Goal: Information Seeking & Learning: Check status

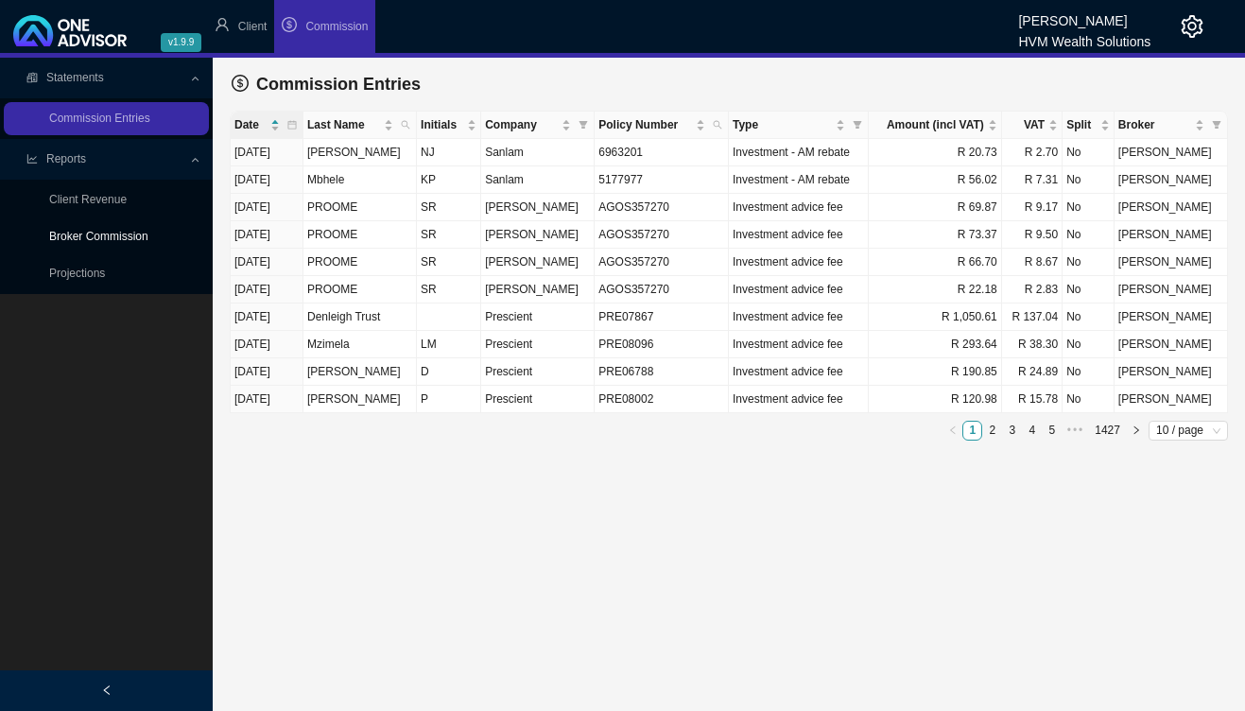
click at [120, 239] on link "Broker Commission" at bounding box center [98, 236] width 99 height 13
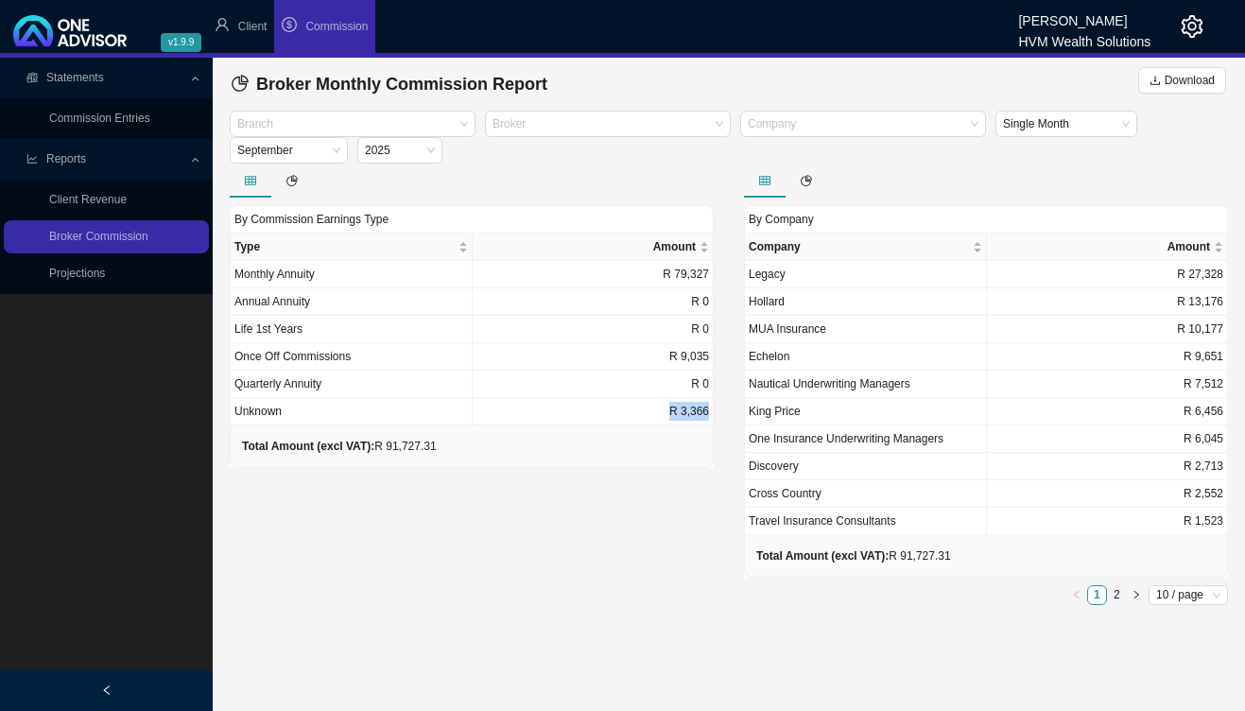
drag, startPoint x: 672, startPoint y: 412, endPoint x: 716, endPoint y: 414, distance: 43.5
click at [716, 414] on div "By Commission Earnings Type Type Amount Monthly Annuity R 79,327 Annual Annuity…" at bounding box center [472, 388] width 514 height 449
click at [606, 504] on div "By Commission Earnings Type Type Amount Monthly Annuity R 79,327 Annual Annuity…" at bounding box center [472, 388] width 514 height 449
click at [1135, 585] on button "button" at bounding box center [1137, 595] width 20 height 20
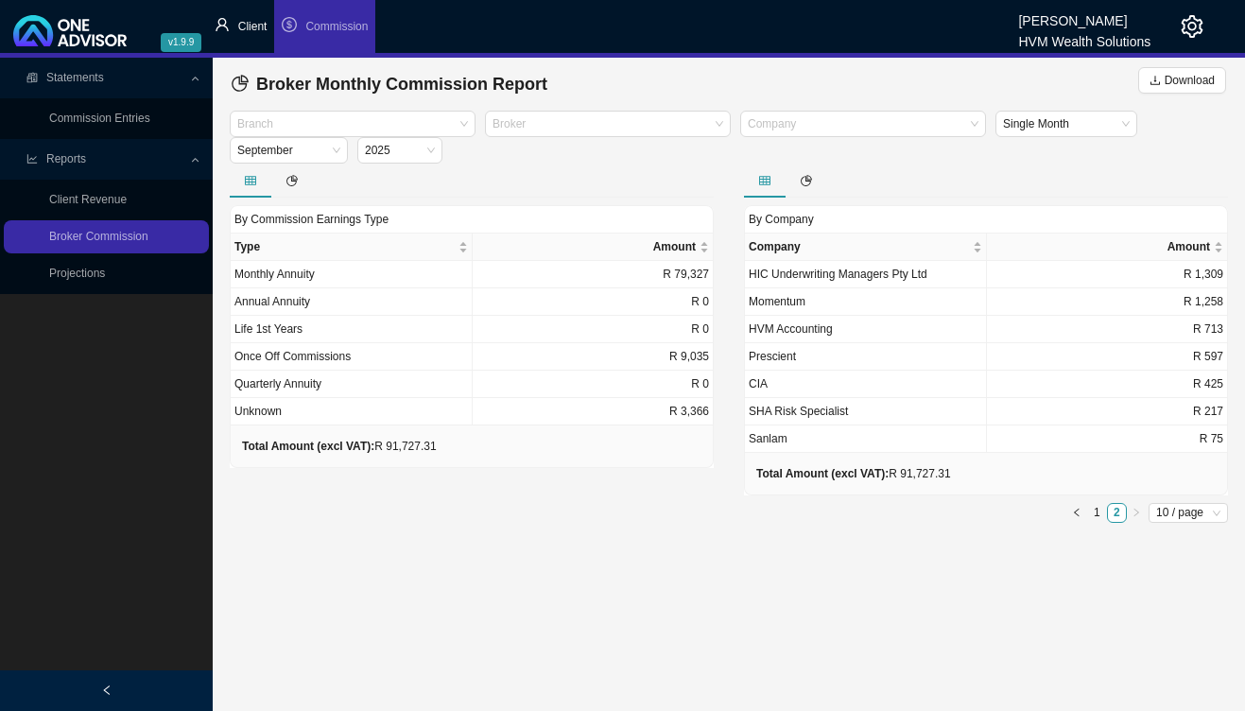
click at [234, 22] on li "Client" at bounding box center [241, 26] width 68 height 53
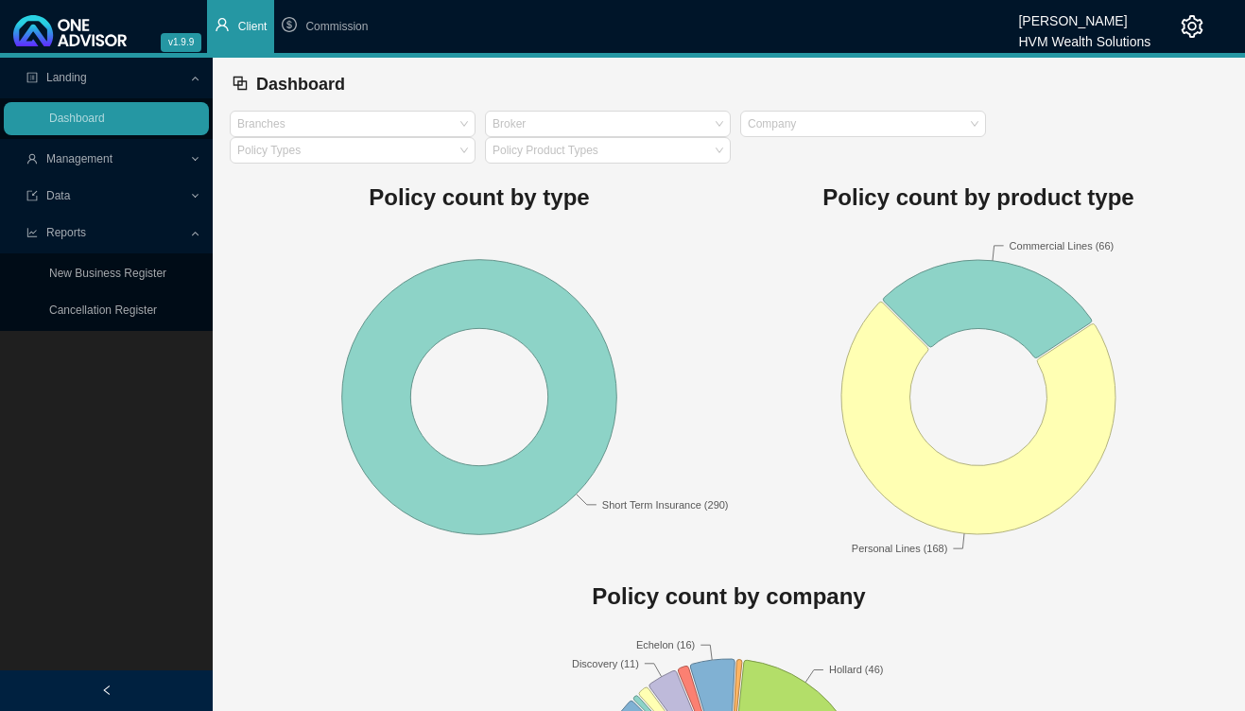
click at [116, 163] on span "Management" at bounding box center [107, 159] width 163 height 33
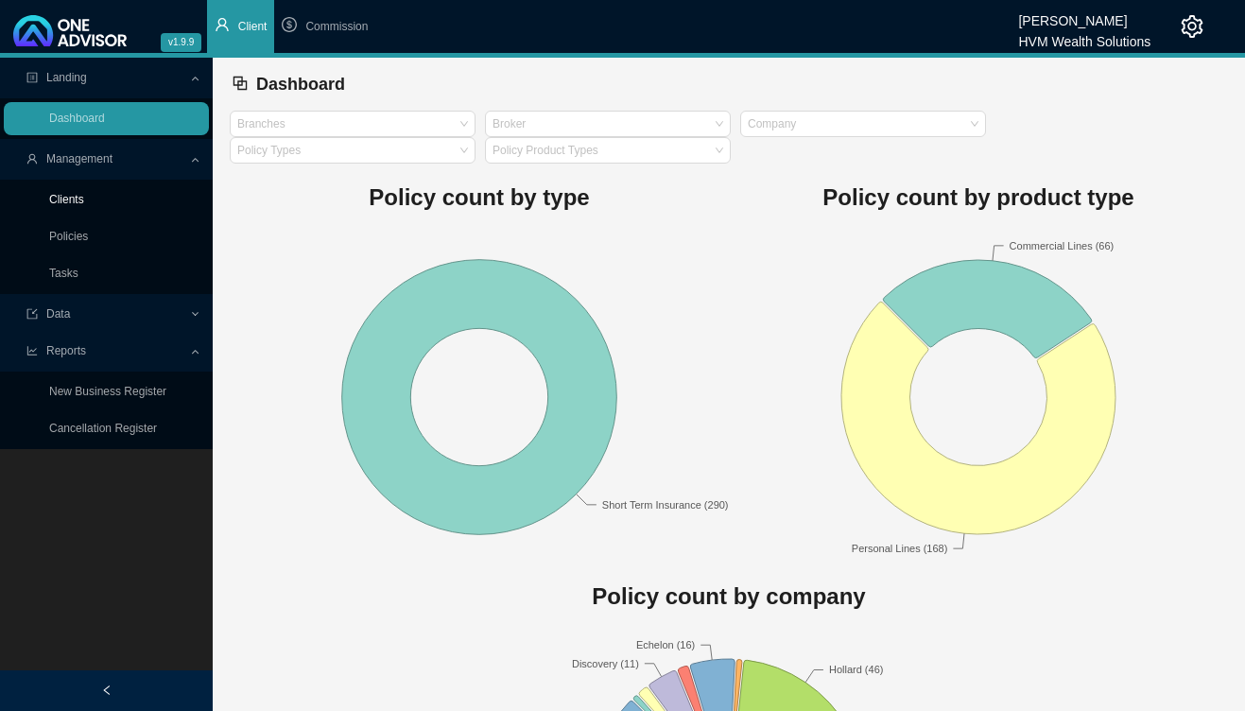
click at [84, 206] on link "Clients" at bounding box center [66, 199] width 35 height 13
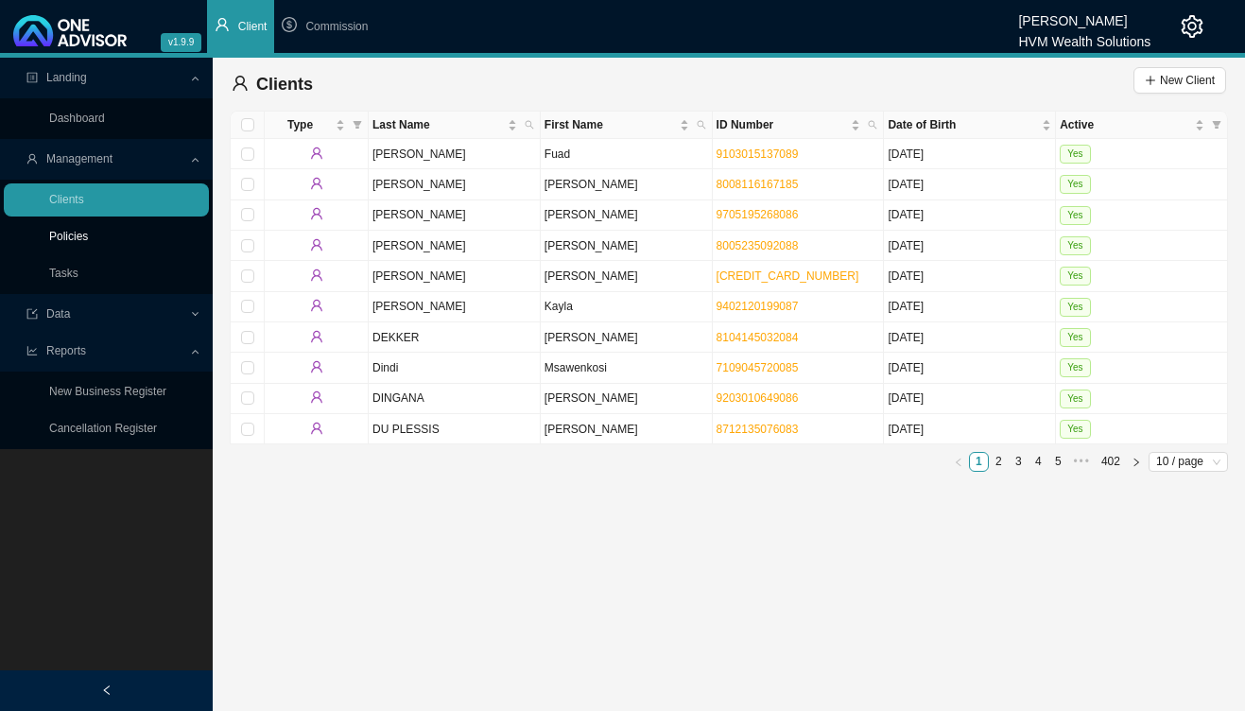
click at [88, 237] on link "Policies" at bounding box center [68, 236] width 39 height 13
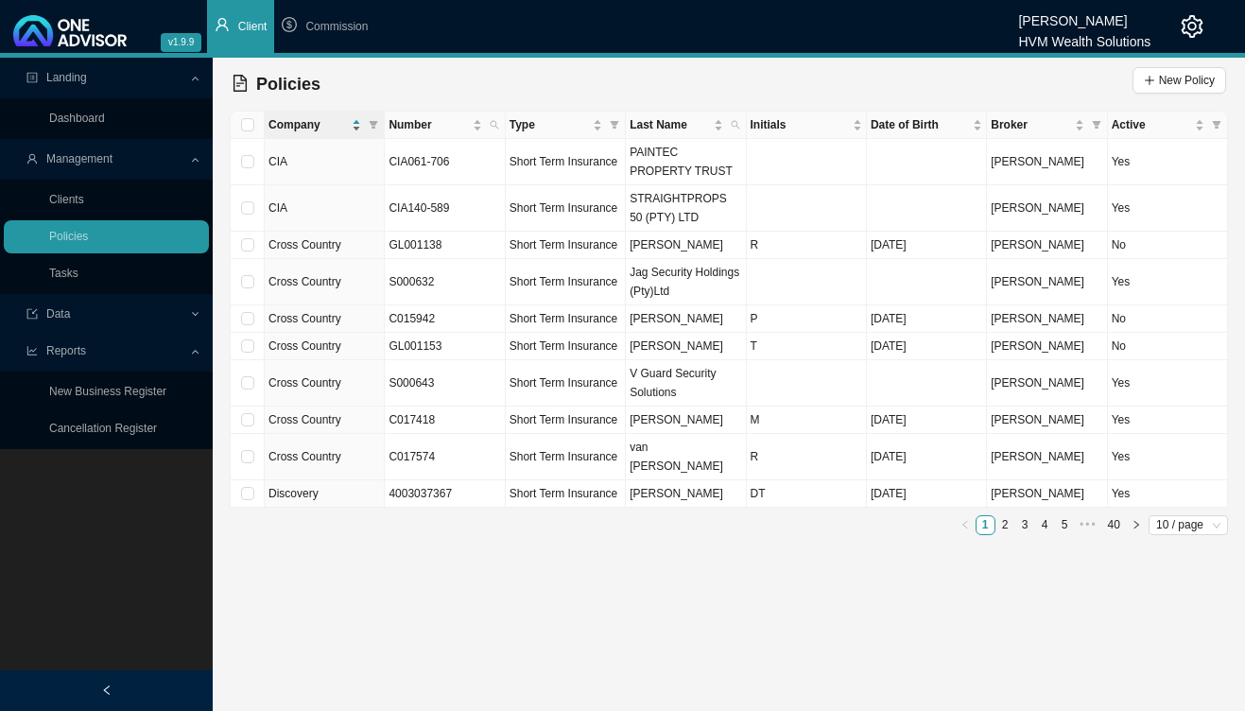
click at [329, 130] on span "Company" at bounding box center [307, 124] width 79 height 19
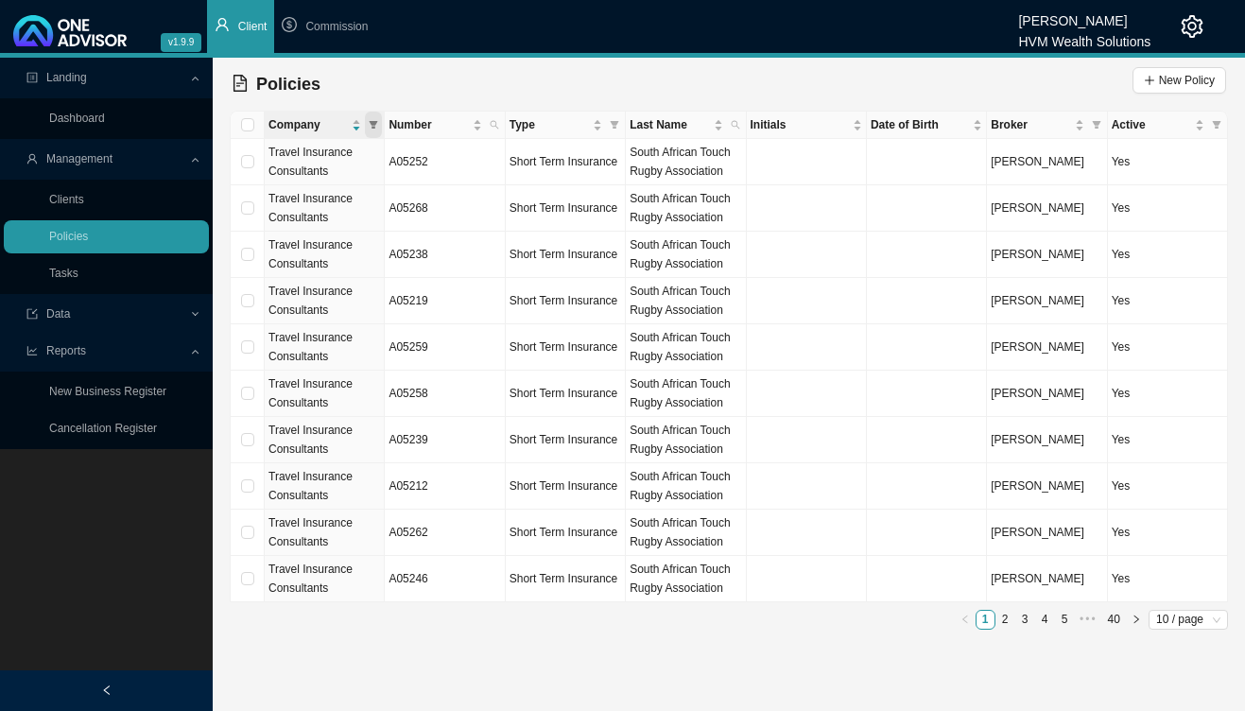
click at [380, 126] on span at bounding box center [373, 125] width 17 height 26
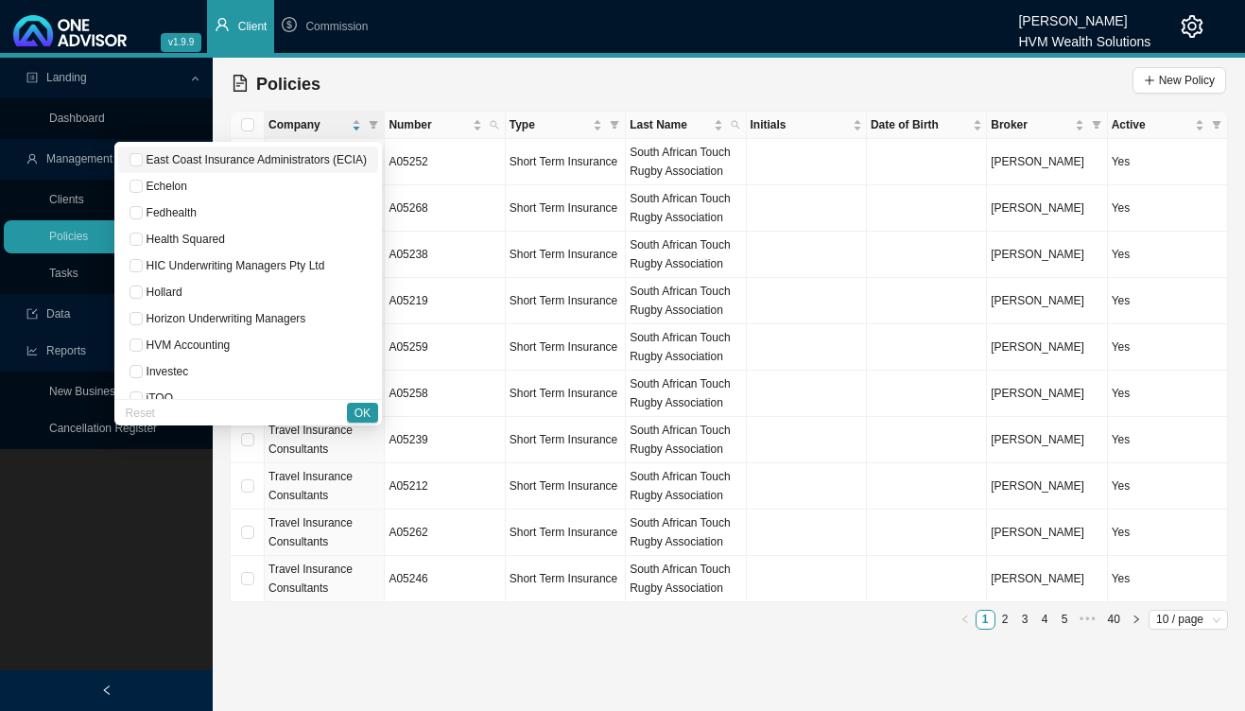
scroll to position [454, 0]
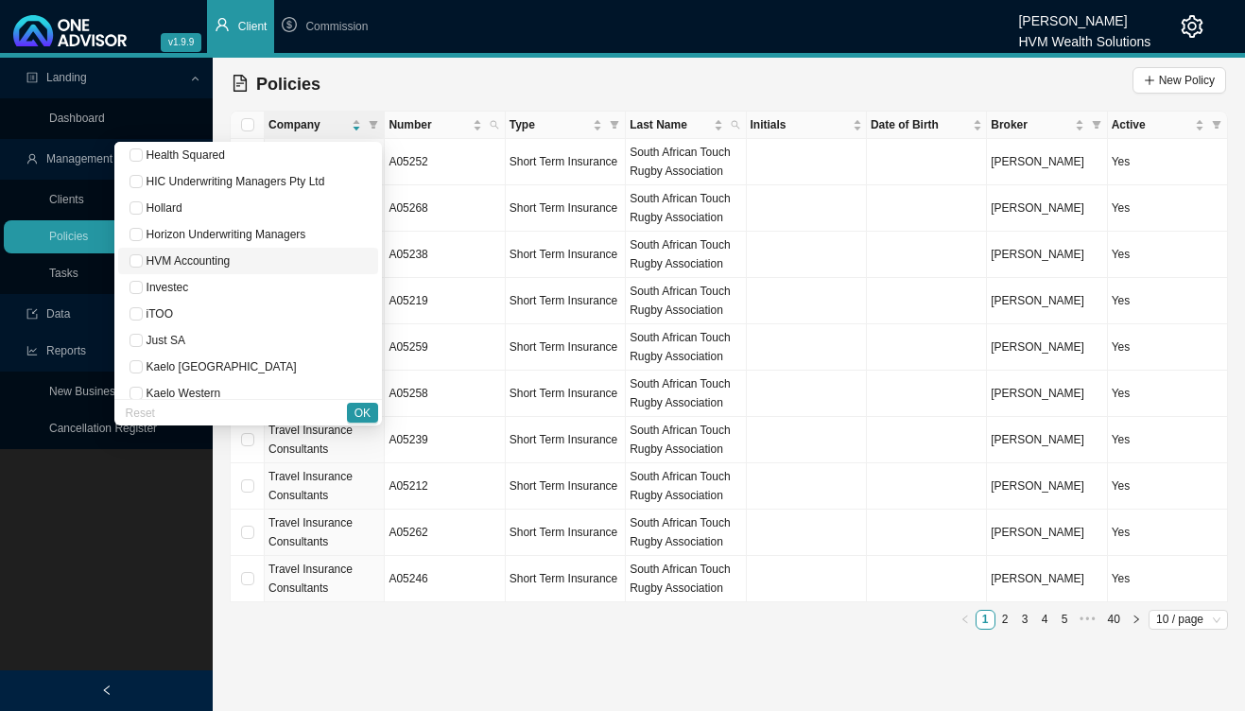
click at [216, 263] on span "HVM Accounting" at bounding box center [187, 260] width 88 height 13
checkbox input "true"
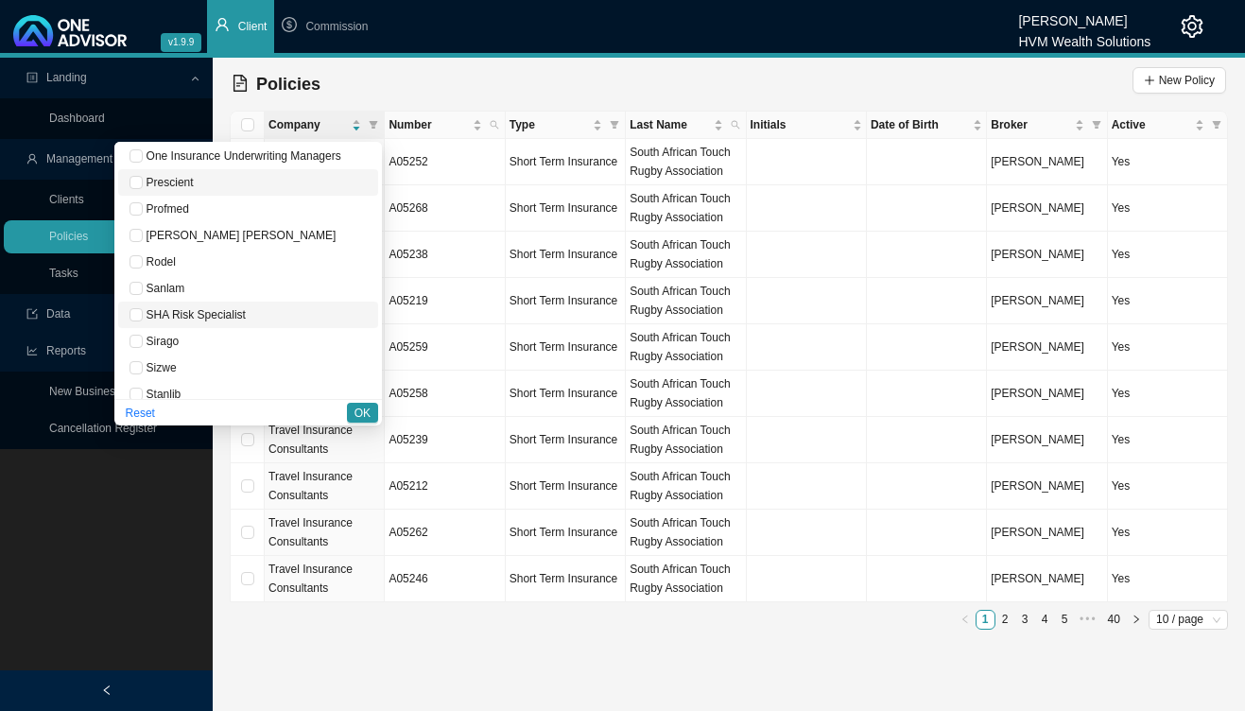
scroll to position [1089, 0]
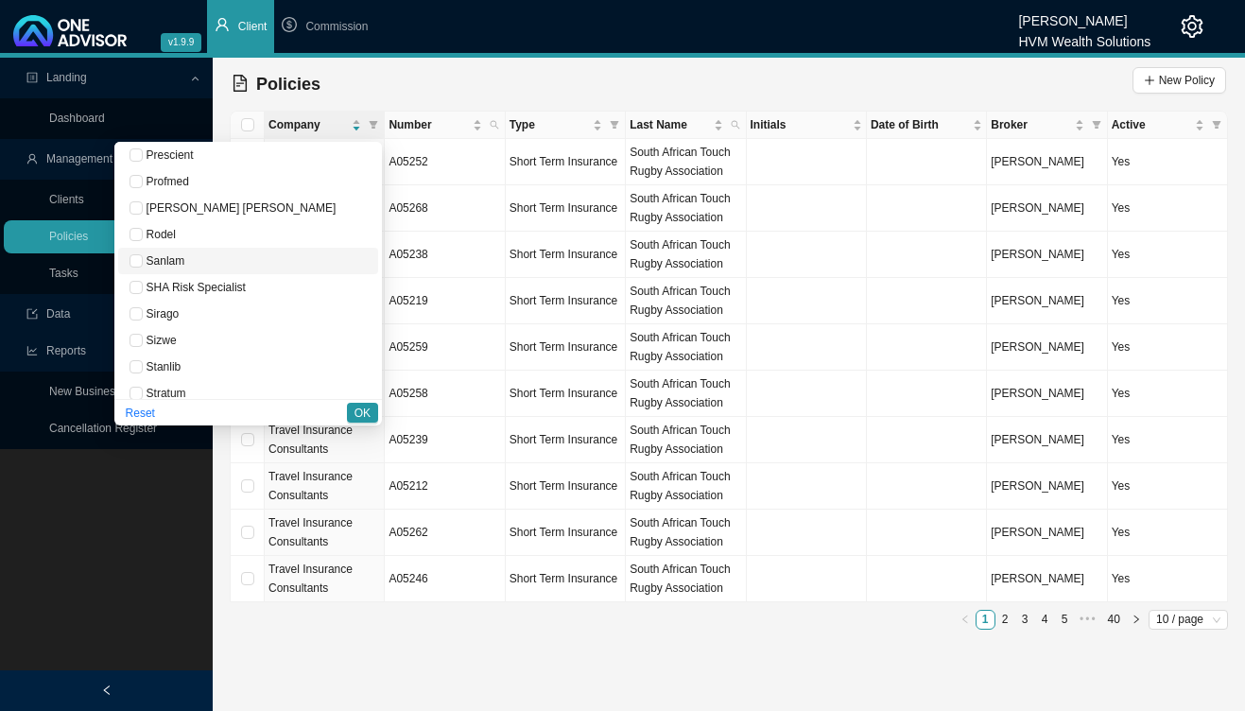
click at [212, 261] on span "Sanlam" at bounding box center [248, 260] width 237 height 19
checkbox input "true"
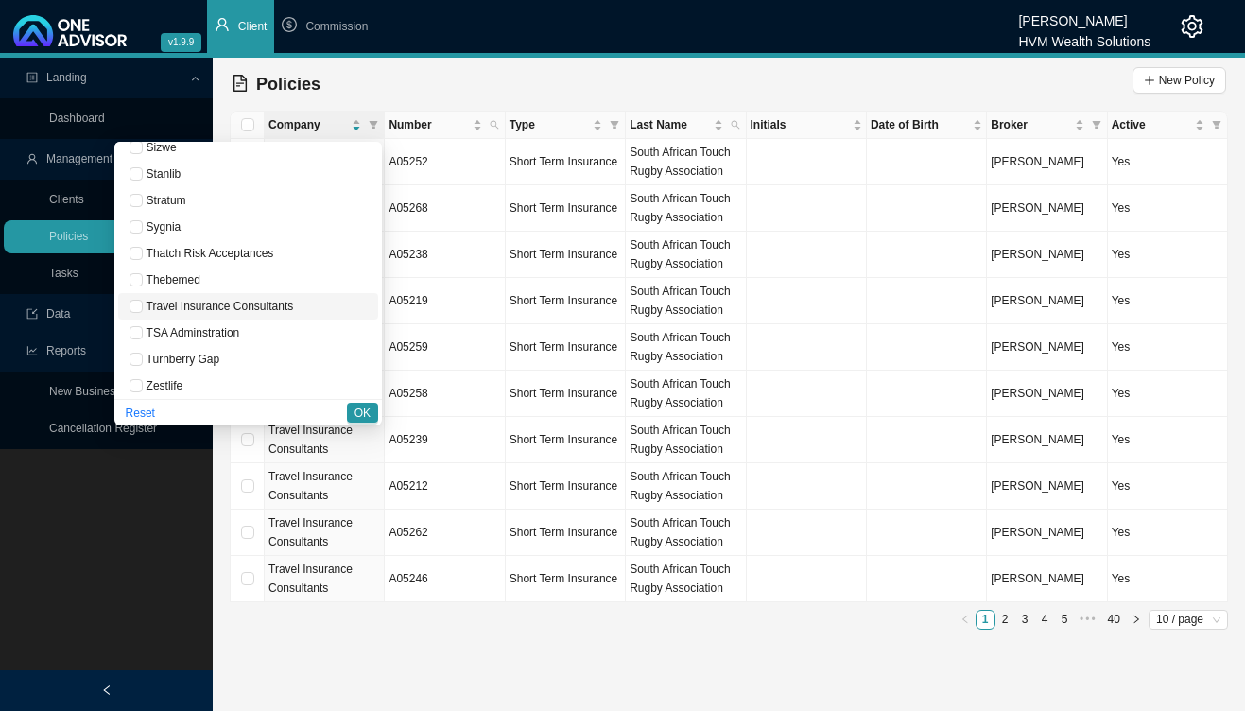
scroll to position [1286, 0]
click at [194, 382] on span "Zestlife" at bounding box center [248, 381] width 237 height 19
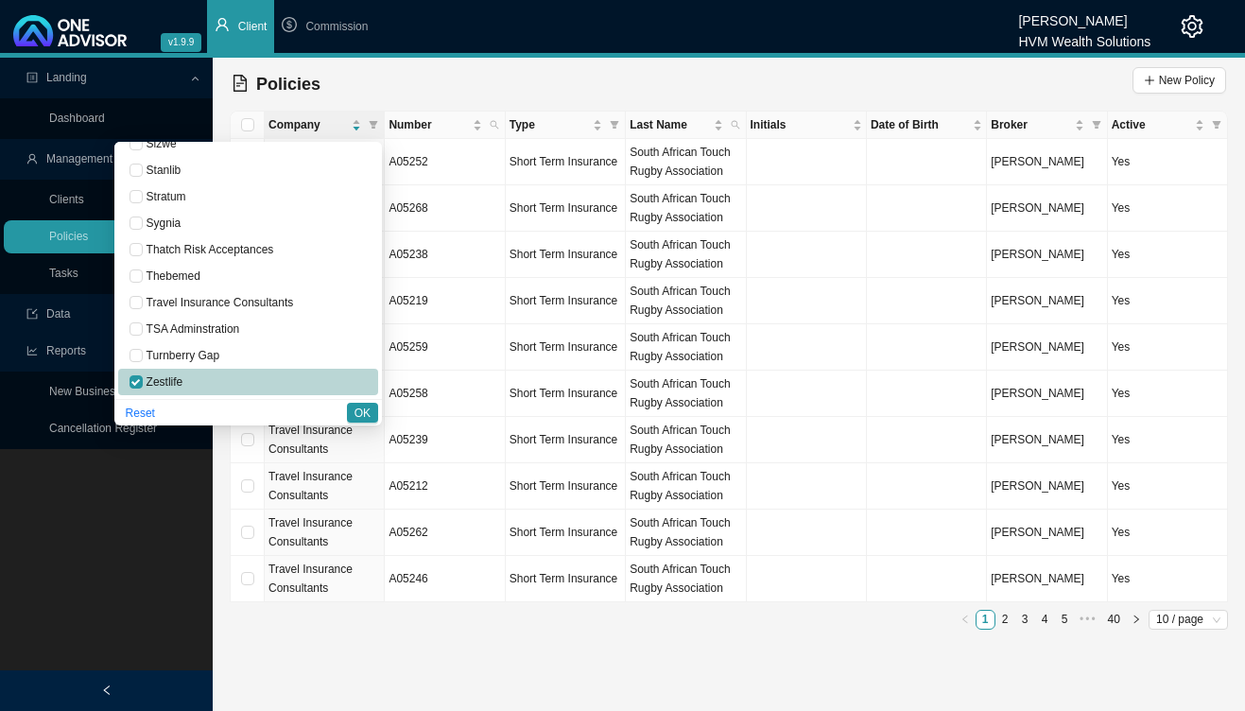
checkbox input "true"
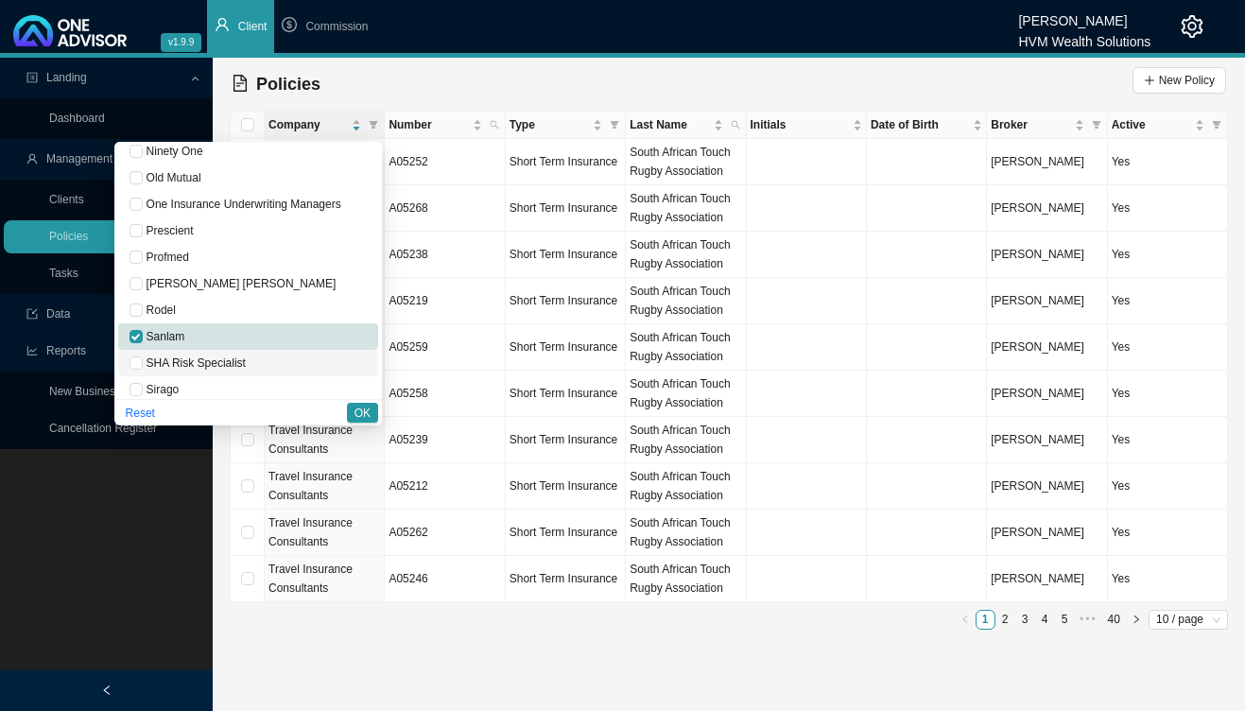
scroll to position [923, 0]
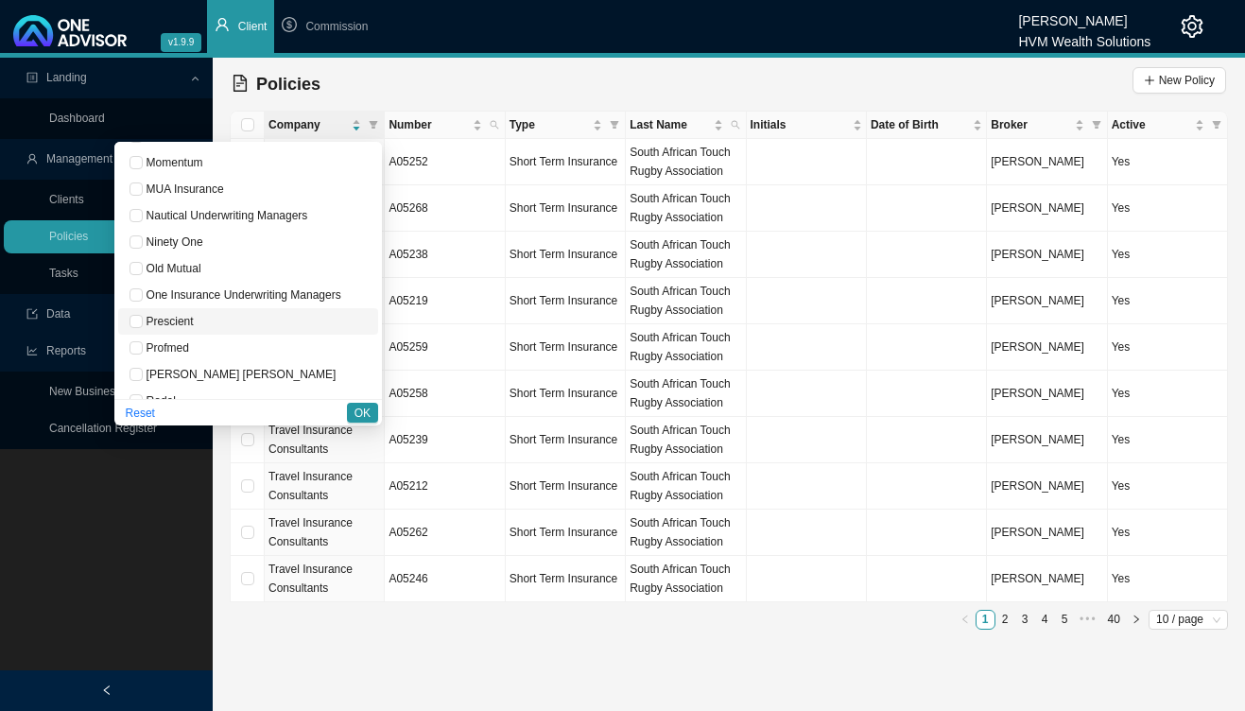
click at [189, 320] on span "Prescient" at bounding box center [168, 321] width 51 height 13
checkbox input "true"
click at [373, 412] on button "OK" at bounding box center [362, 413] width 31 height 20
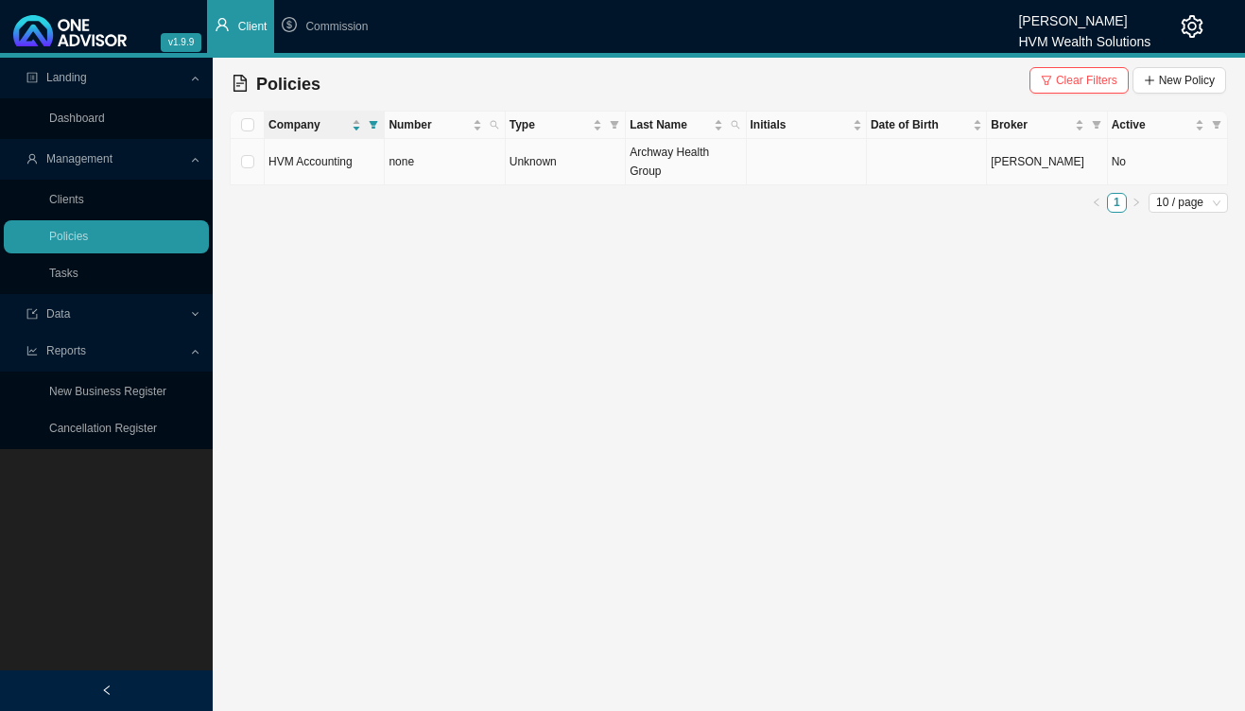
click at [462, 175] on td "none" at bounding box center [445, 162] width 120 height 46
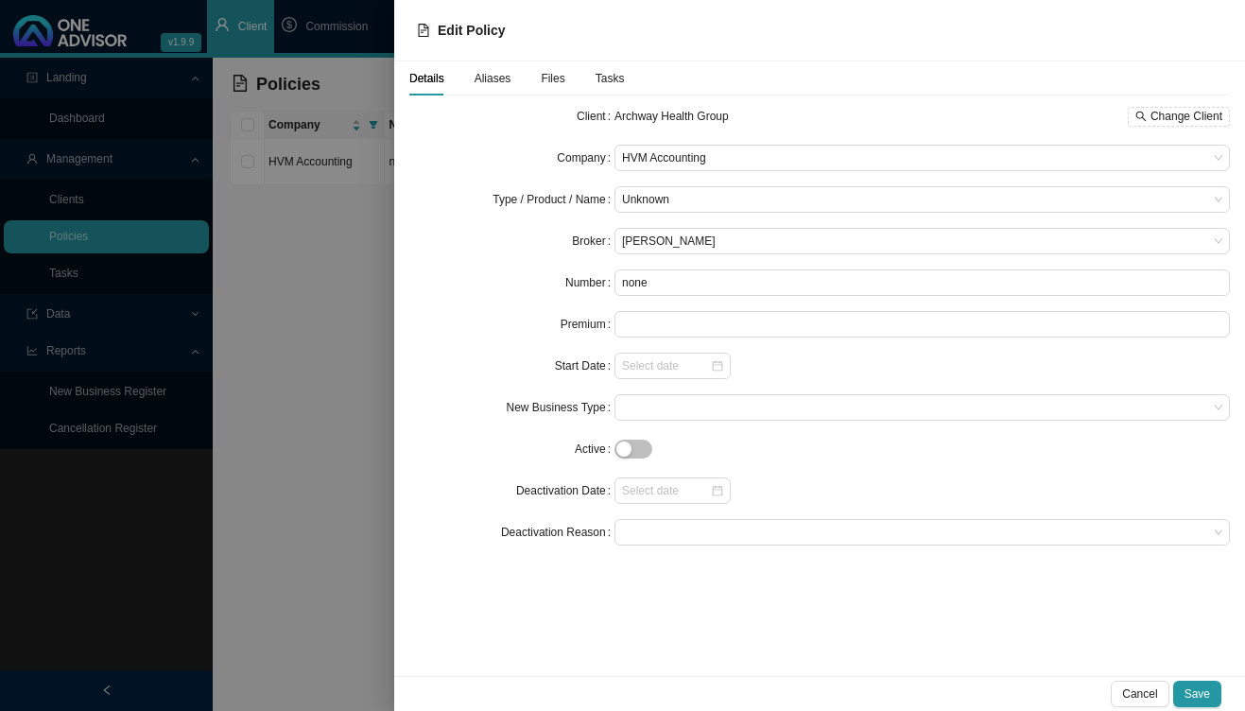
click at [270, 267] on div at bounding box center [622, 355] width 1245 height 711
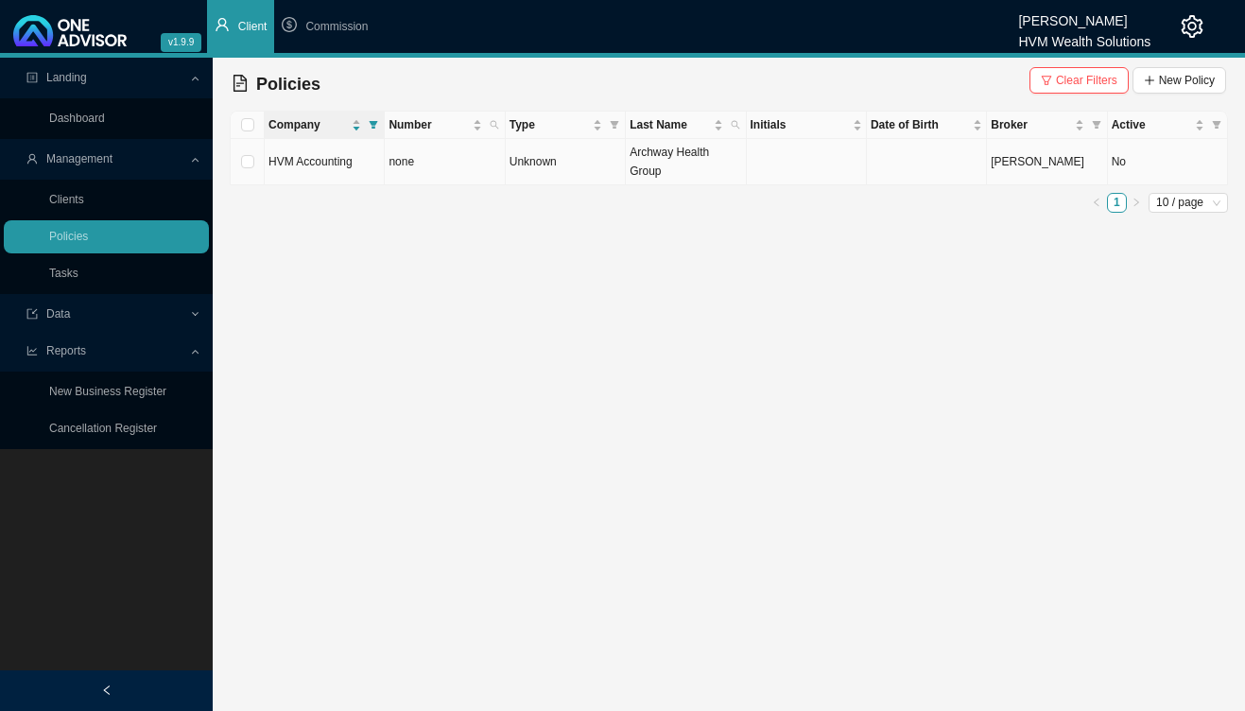
click at [810, 165] on td at bounding box center [807, 162] width 120 height 46
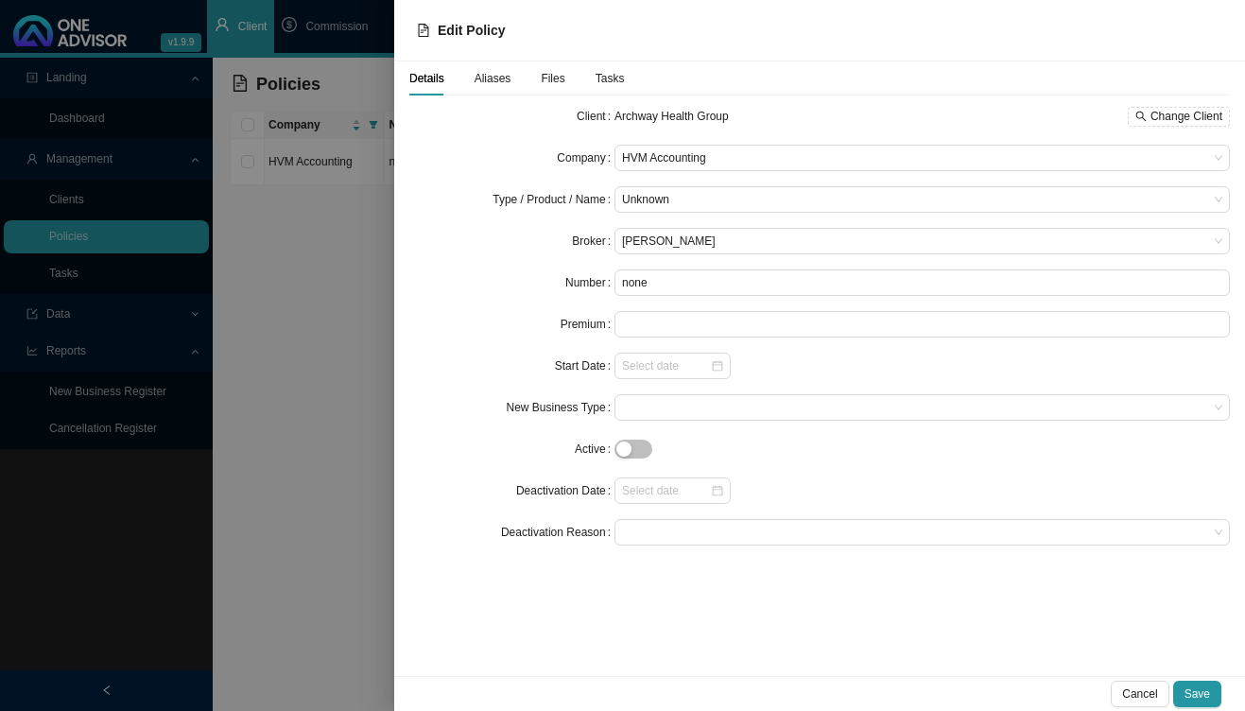
click at [497, 84] on span "Aliases" at bounding box center [493, 78] width 37 height 11
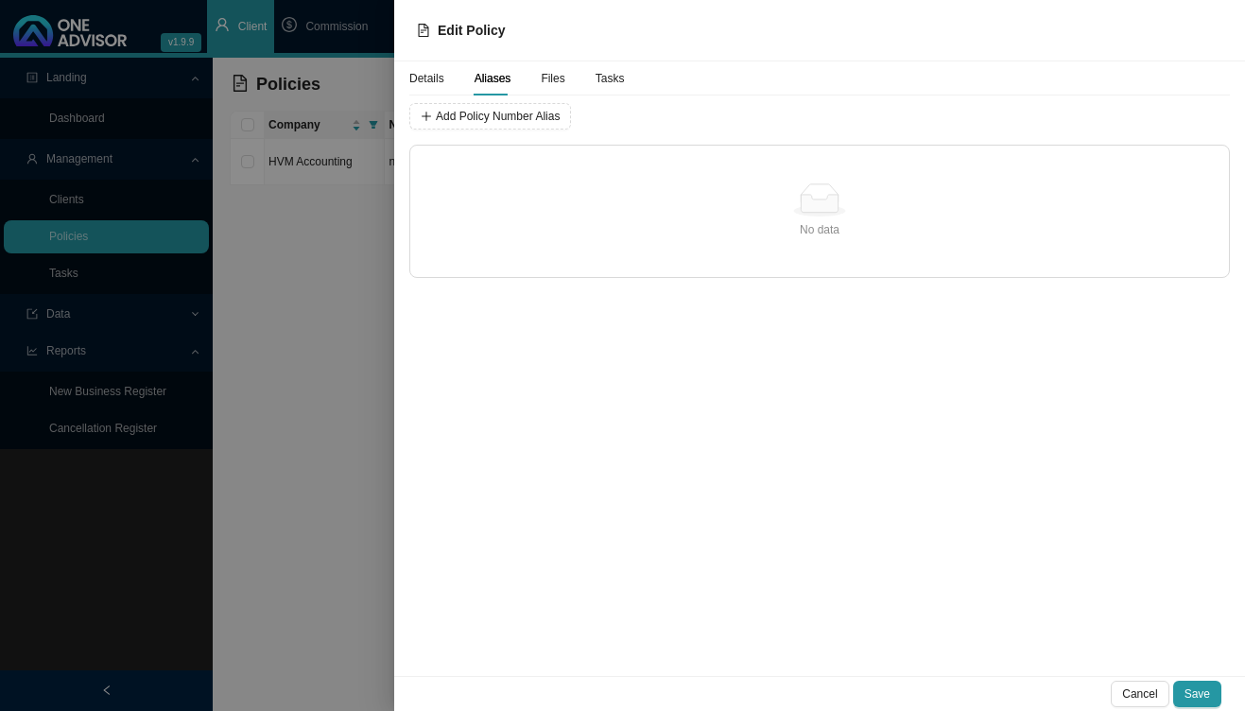
click at [552, 84] on span "Files" at bounding box center [553, 78] width 24 height 11
click at [301, 321] on div at bounding box center [622, 355] width 1245 height 711
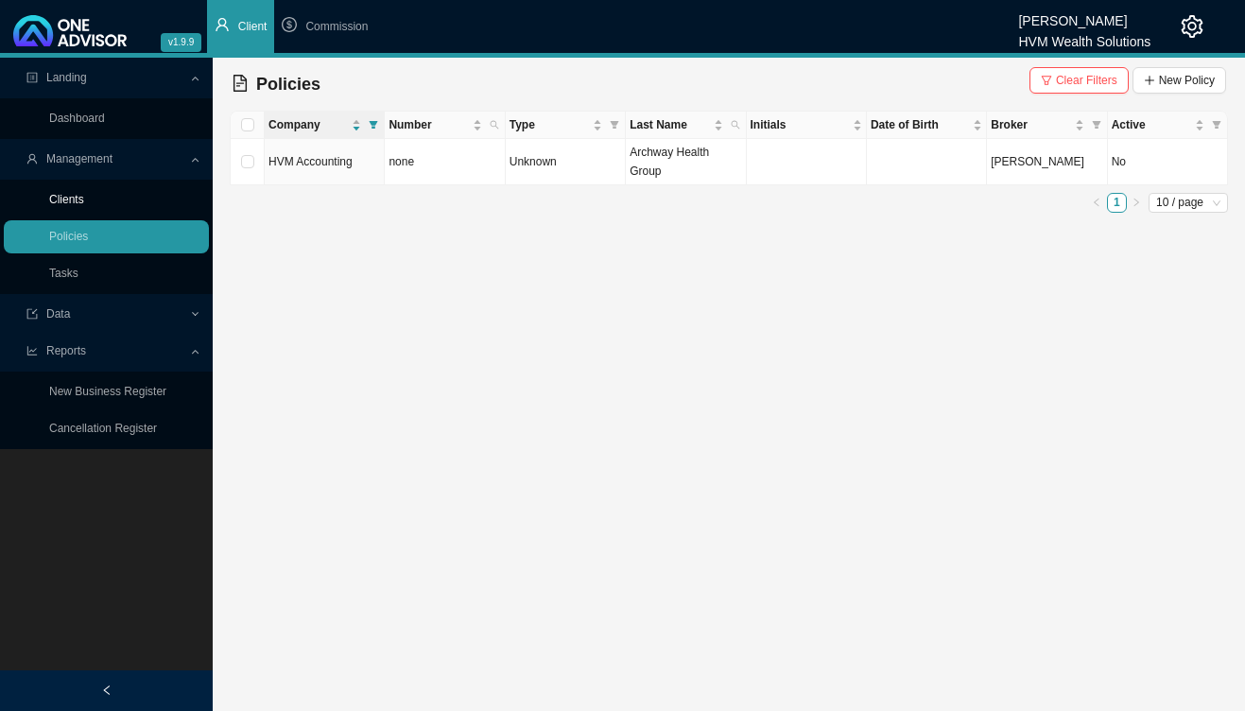
click at [61, 202] on link "Clients" at bounding box center [66, 199] width 35 height 13
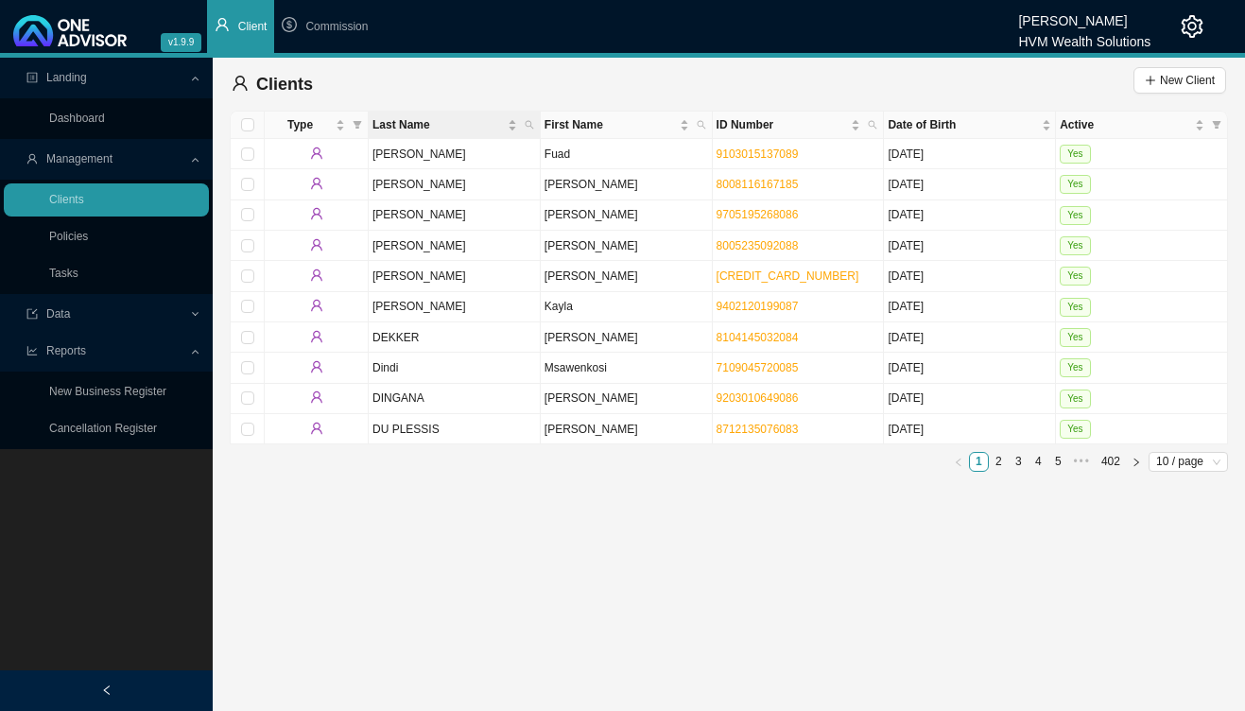
click at [539, 128] on th "Last Name" at bounding box center [455, 125] width 172 height 27
click at [530, 118] on span at bounding box center [529, 125] width 17 height 26
type input "archway"
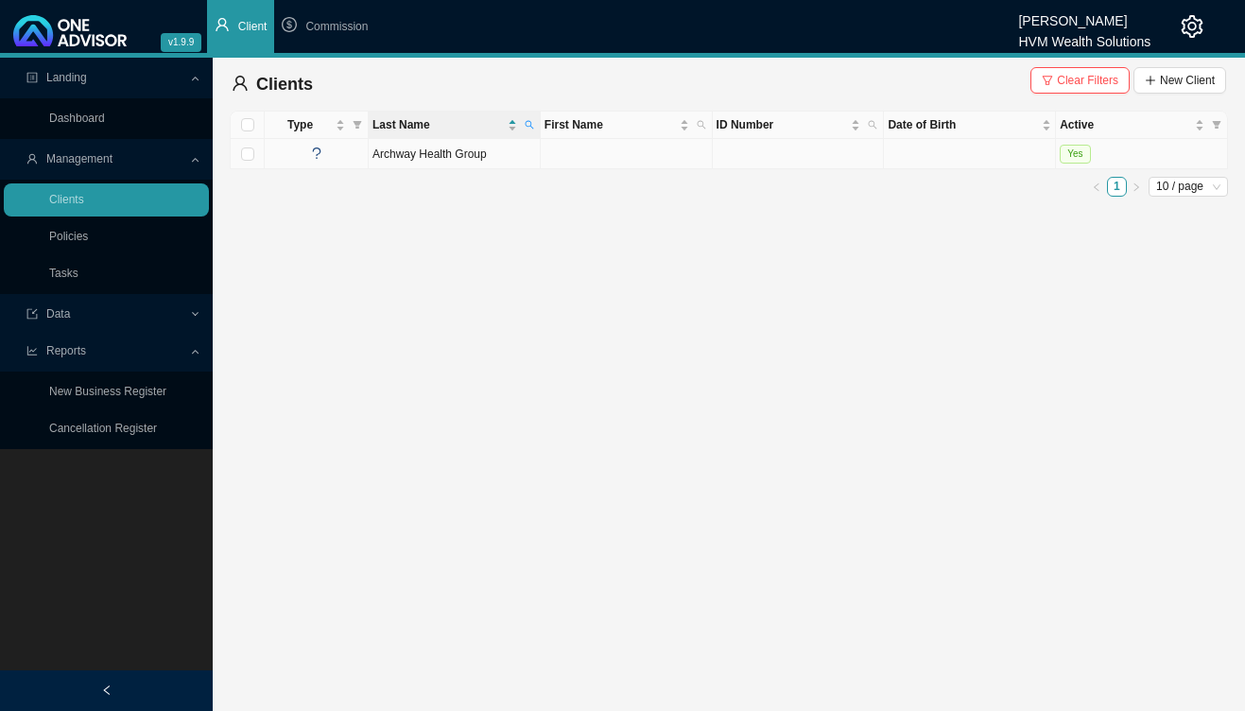
click at [493, 155] on td "Archway Health Group" at bounding box center [455, 154] width 172 height 30
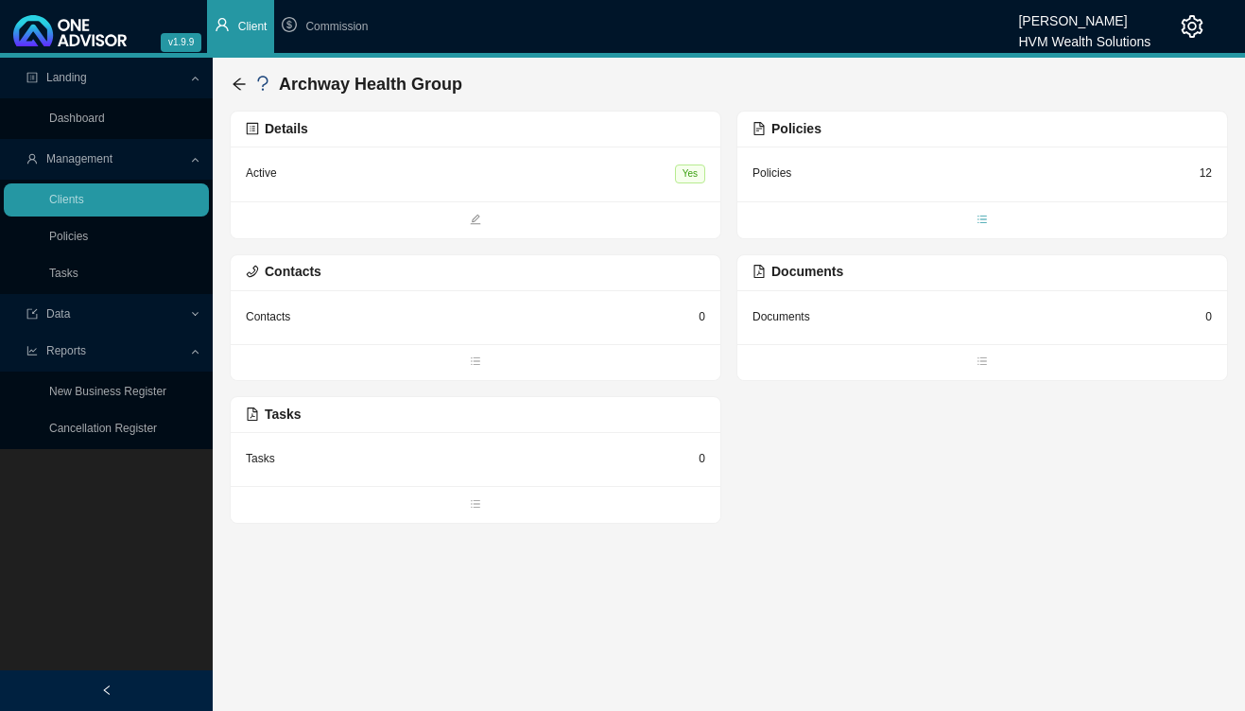
click at [1003, 216] on span "bars" at bounding box center [982, 221] width 490 height 19
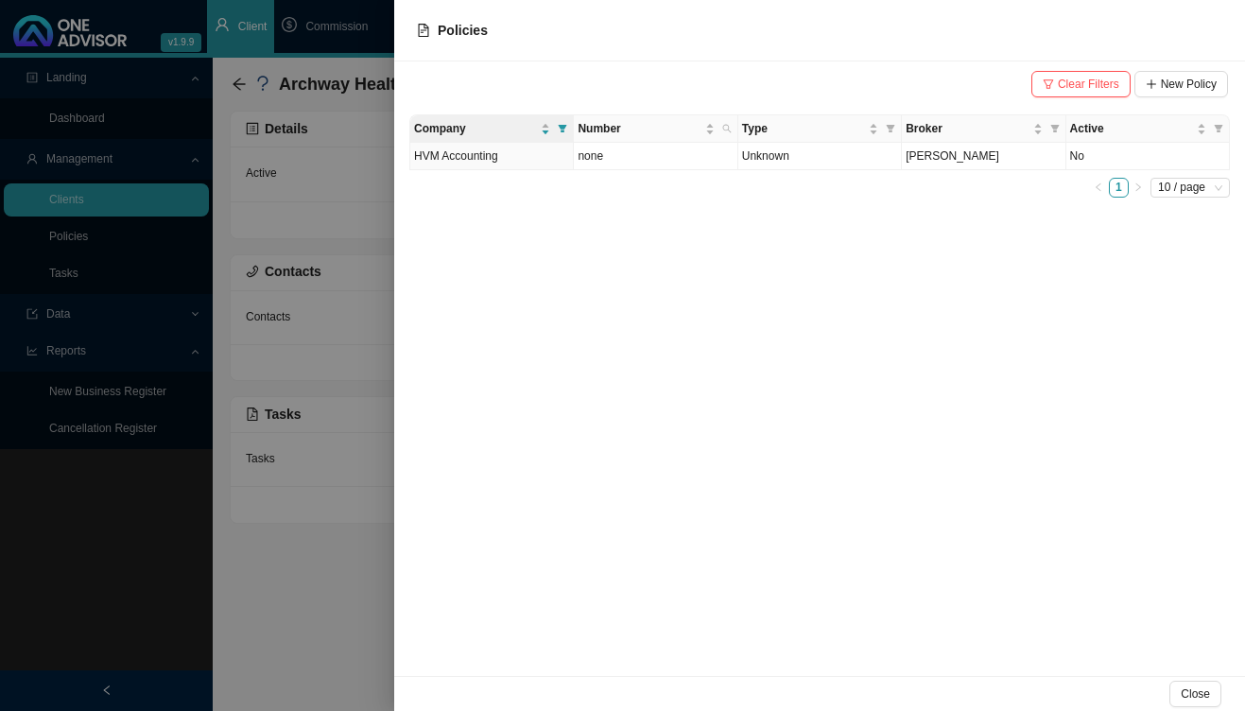
click at [293, 351] on div at bounding box center [622, 355] width 1245 height 711
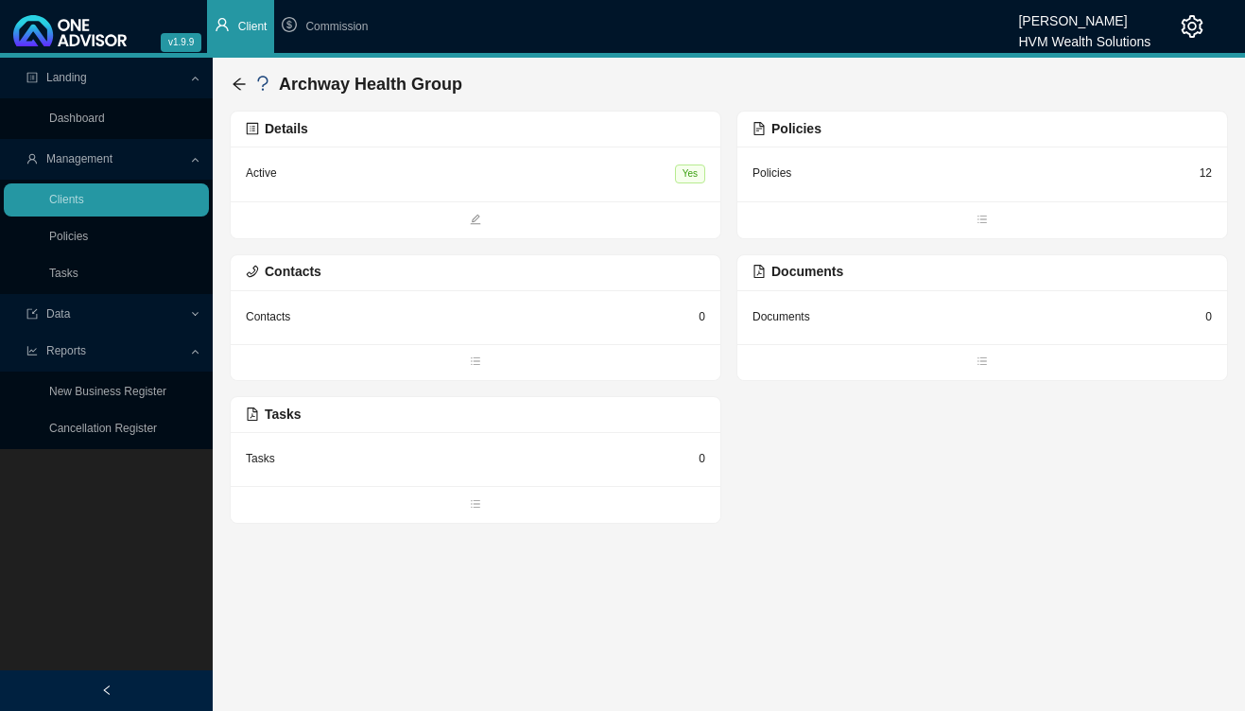
click at [964, 211] on span at bounding box center [982, 220] width 490 height 21
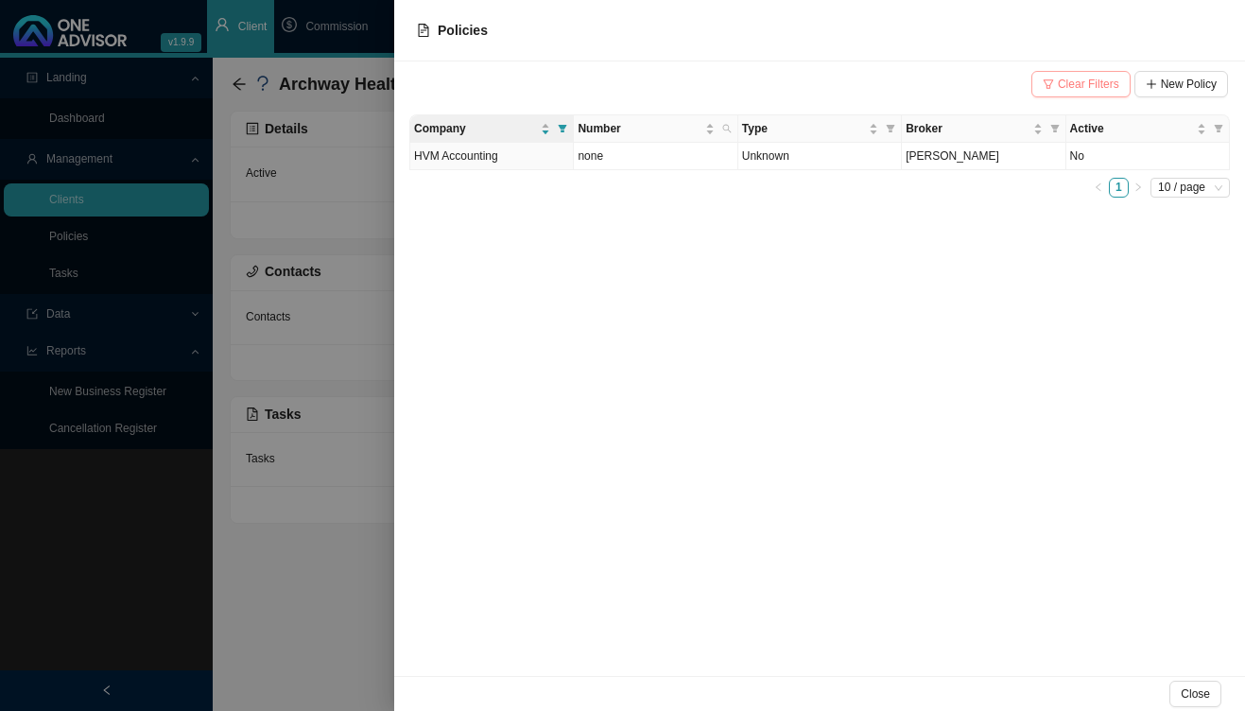
click at [1085, 78] on span "Clear Filters" at bounding box center [1088, 84] width 61 height 19
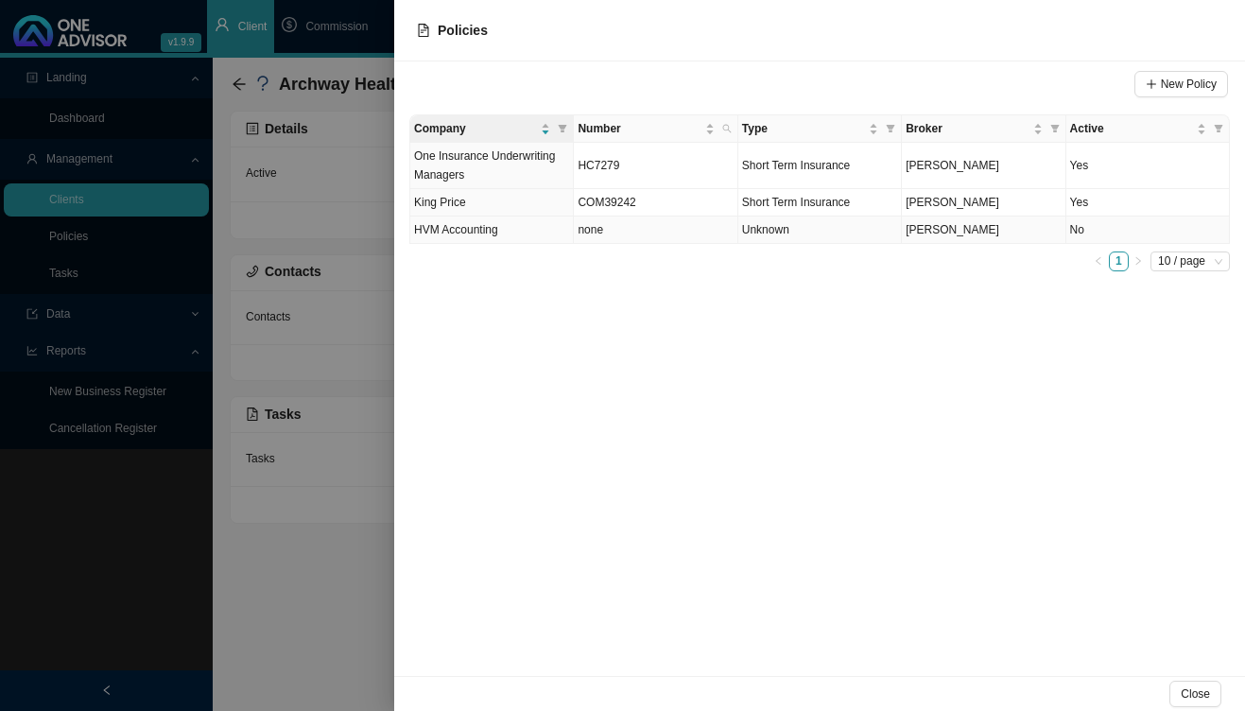
click at [663, 231] on td "none" at bounding box center [656, 229] width 164 height 27
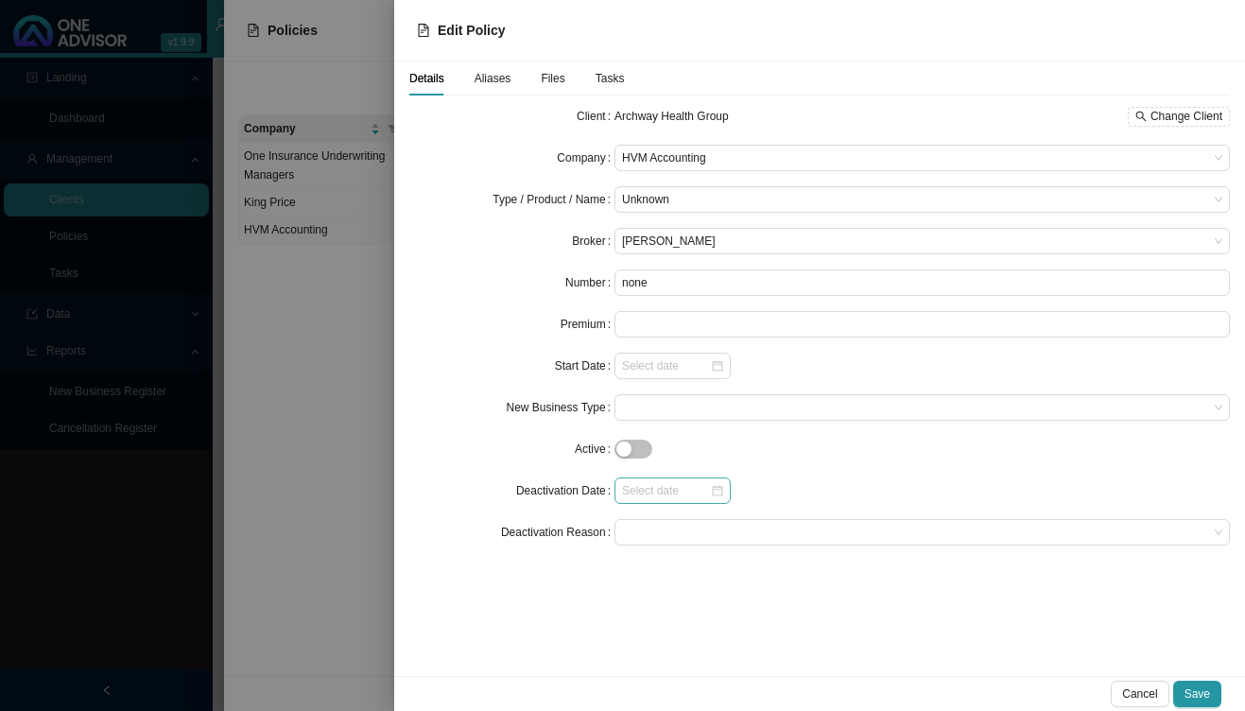
click at [717, 493] on div at bounding box center [672, 490] width 101 height 19
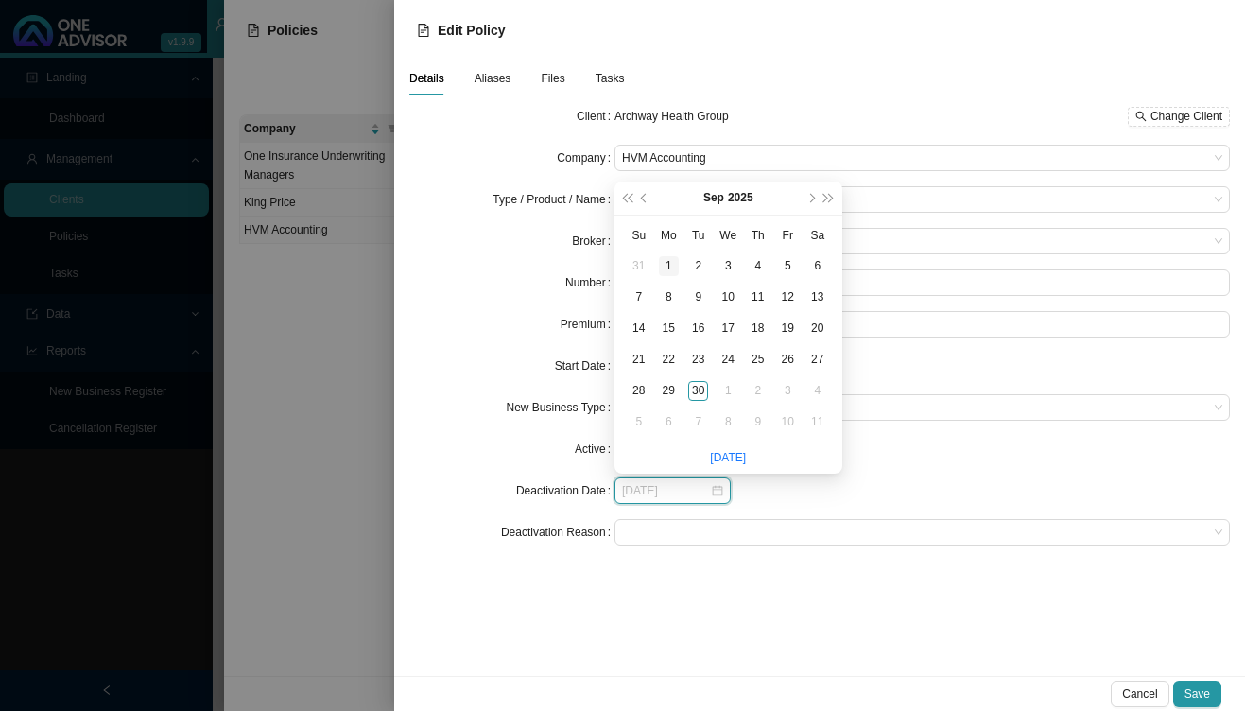
type input "[DATE]"
click at [648, 205] on button "prev-year" at bounding box center [645, 198] width 18 height 33
type input "[DATE]"
click at [788, 262] on div "1" at bounding box center [788, 266] width 20 height 20
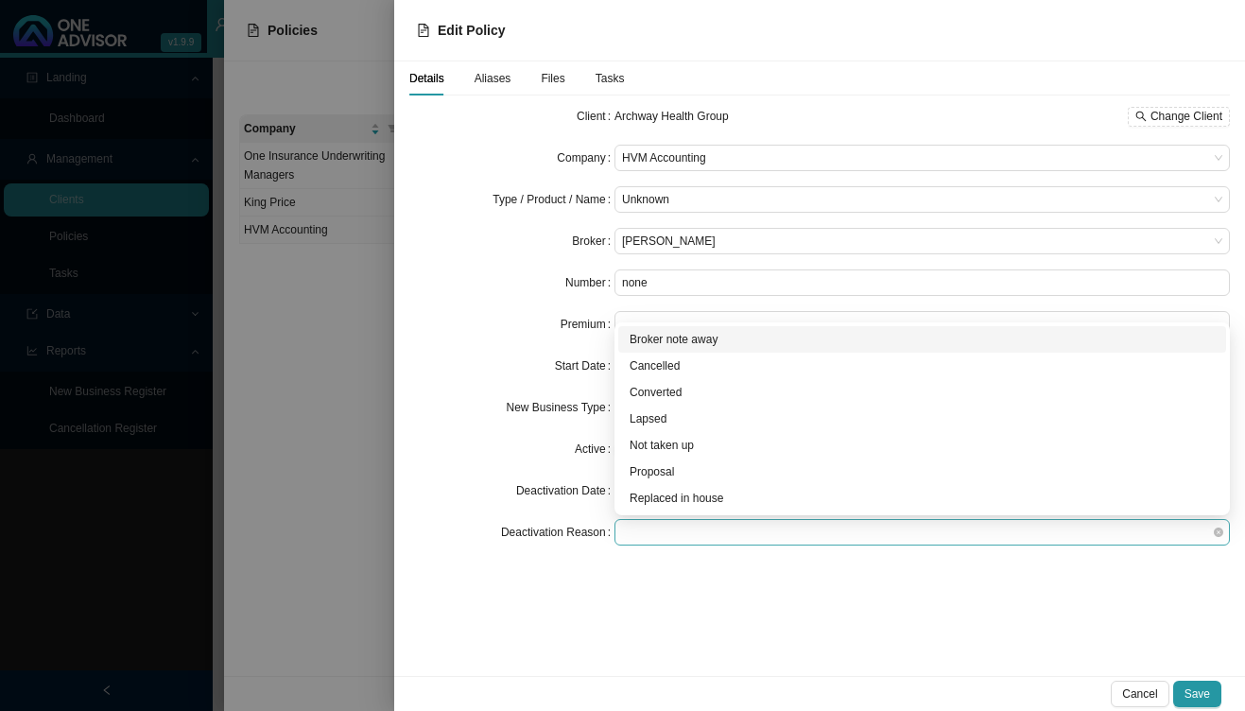
click at [752, 529] on span at bounding box center [922, 532] width 600 height 25
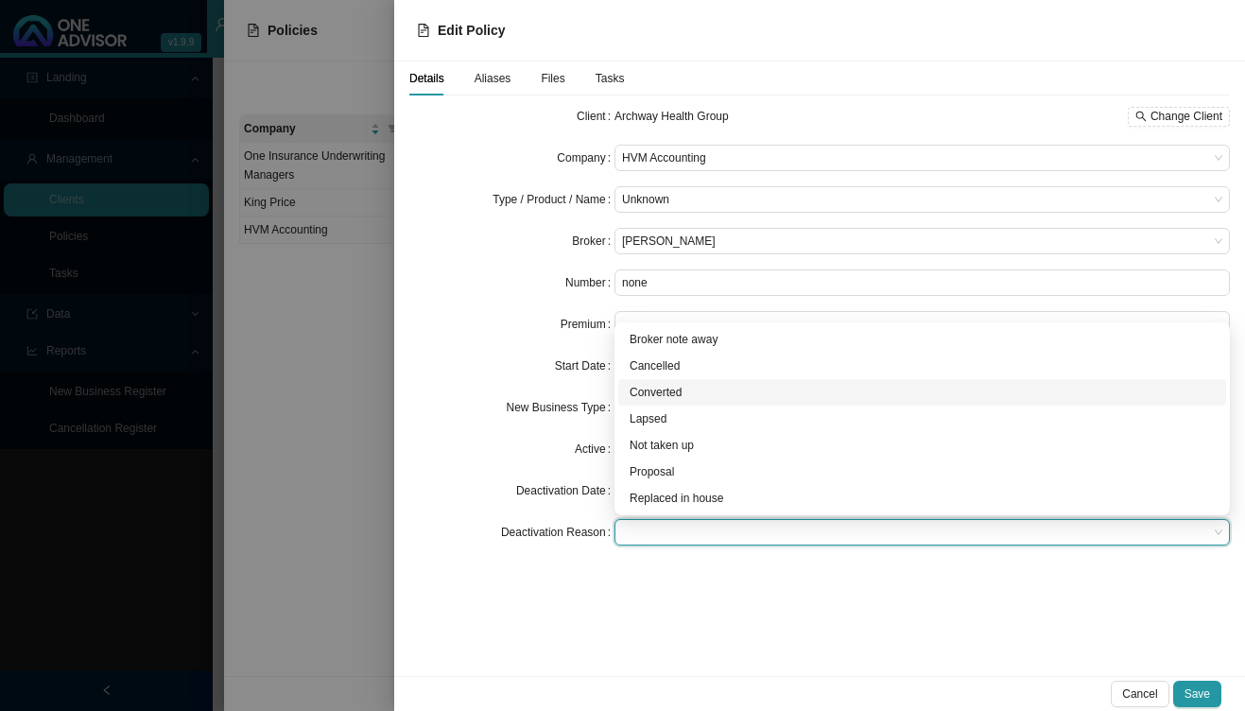
click at [718, 392] on div "Converted" at bounding box center [922, 392] width 585 height 19
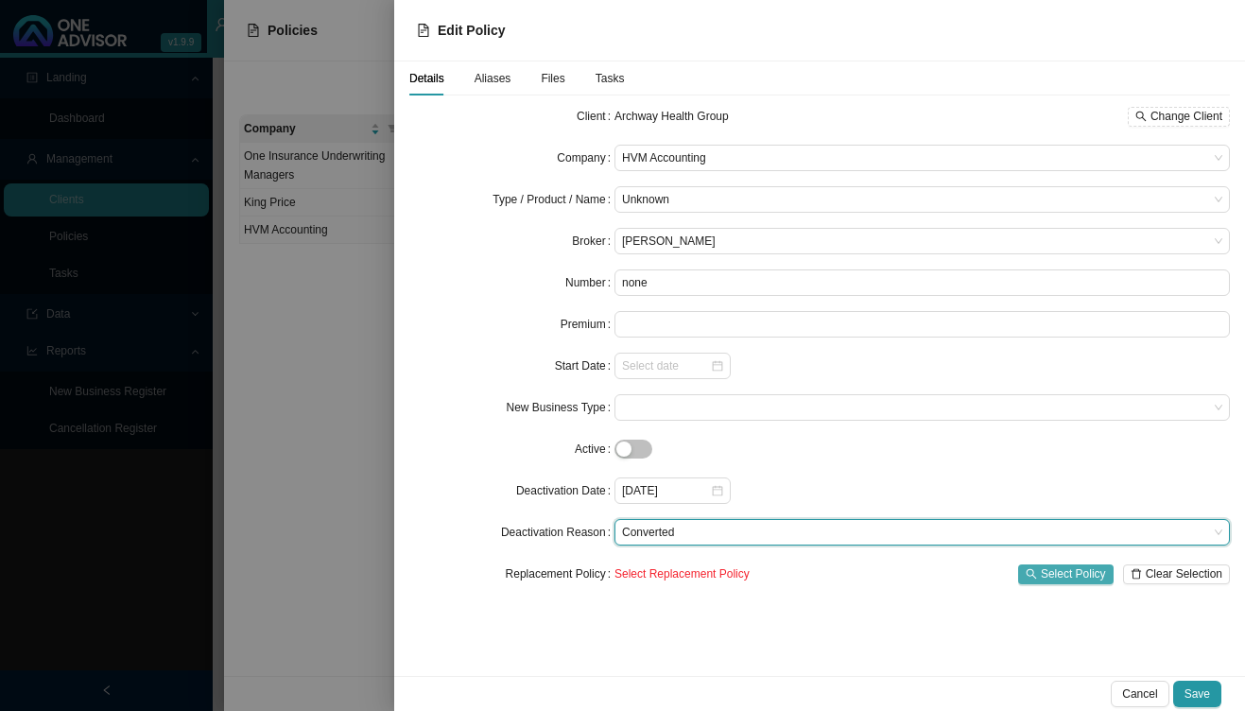
click at [1100, 573] on span "Select Policy" at bounding box center [1073, 573] width 65 height 19
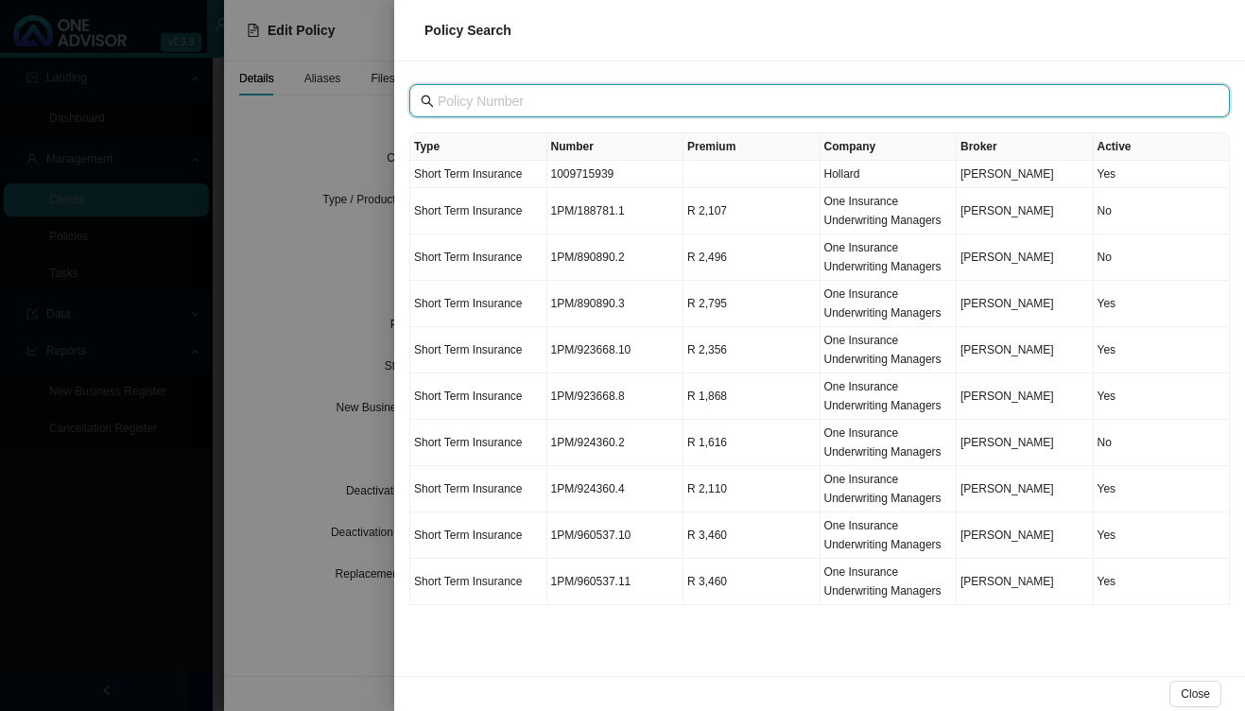
click at [653, 105] on input "text" at bounding box center [822, 101] width 768 height 21
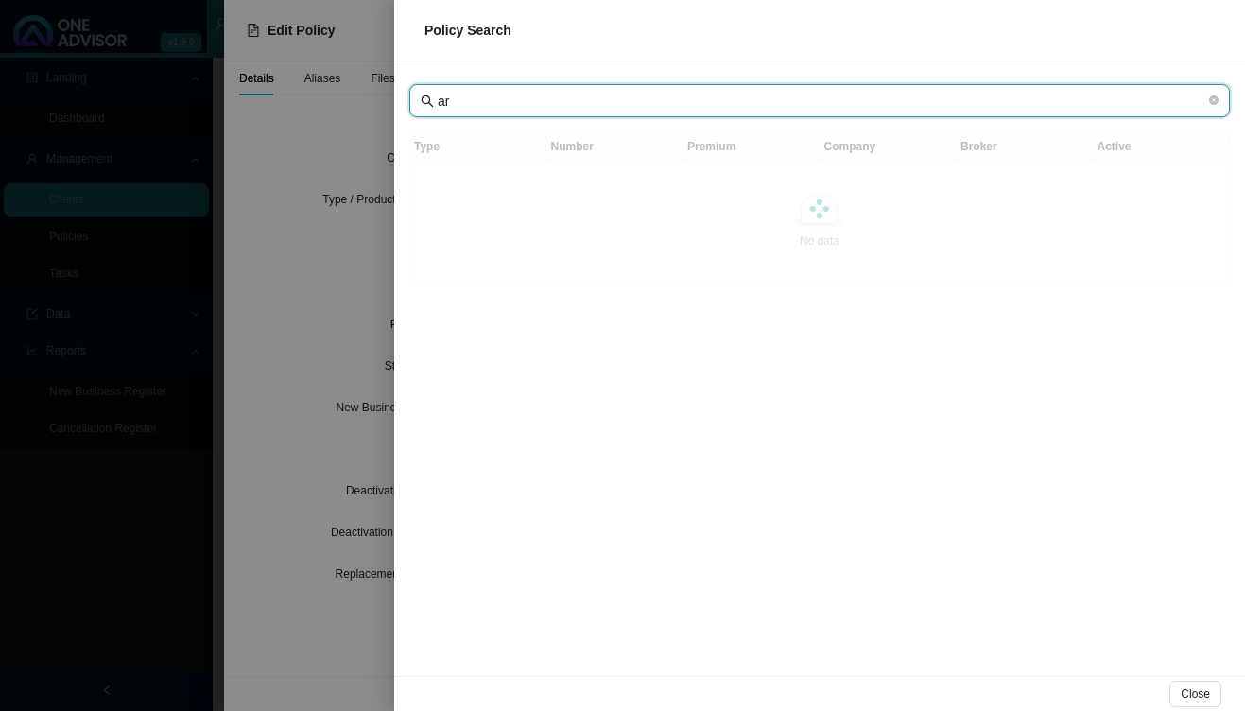
type input "a"
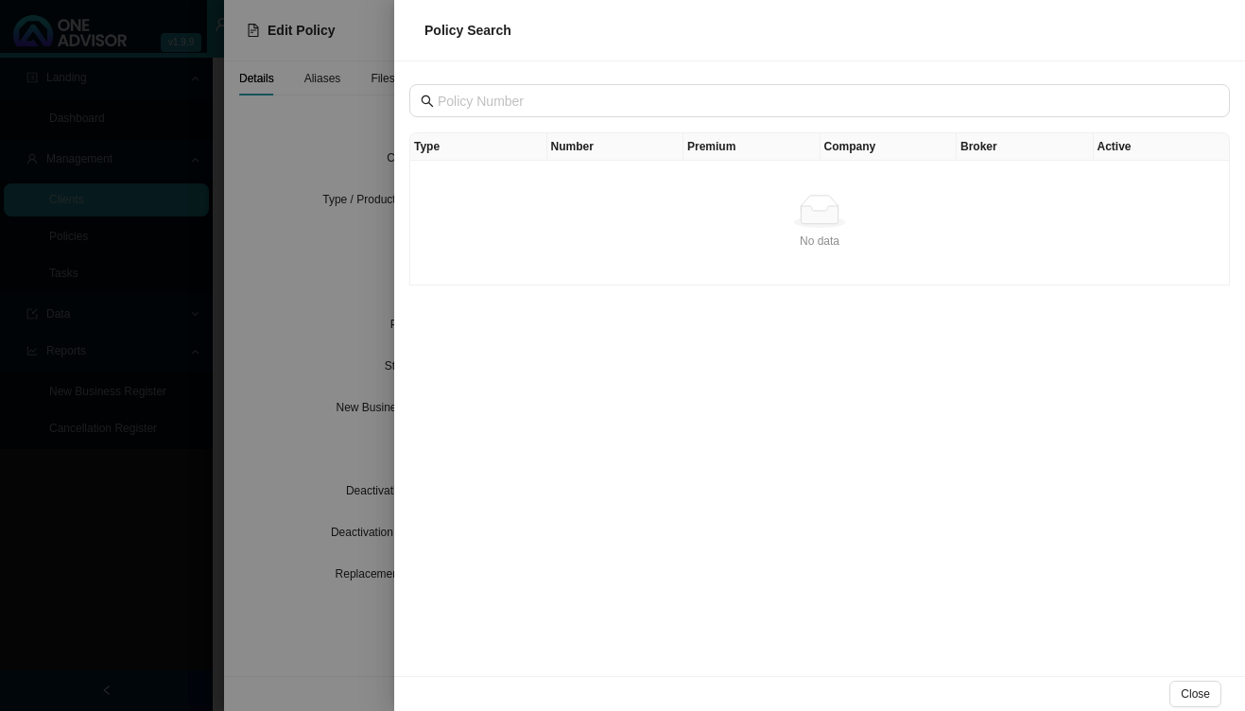
click at [360, 251] on div at bounding box center [622, 355] width 1245 height 711
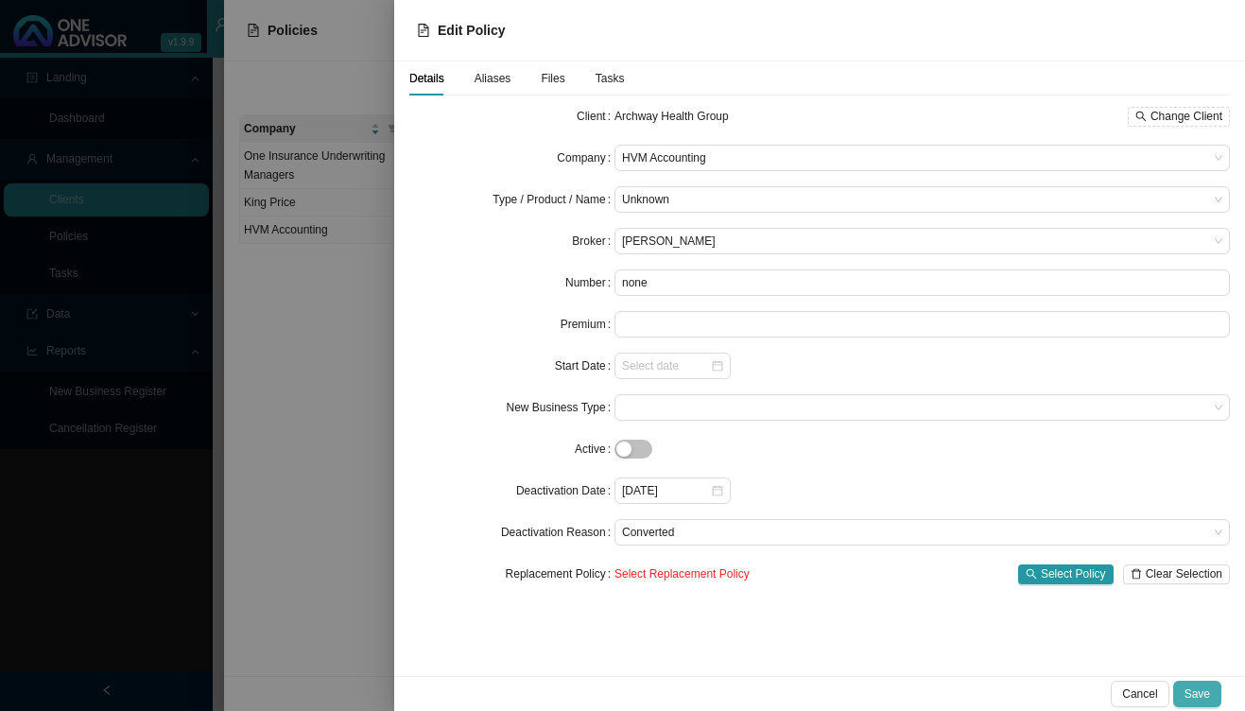
click at [1192, 689] on span "Save" at bounding box center [1197, 693] width 26 height 19
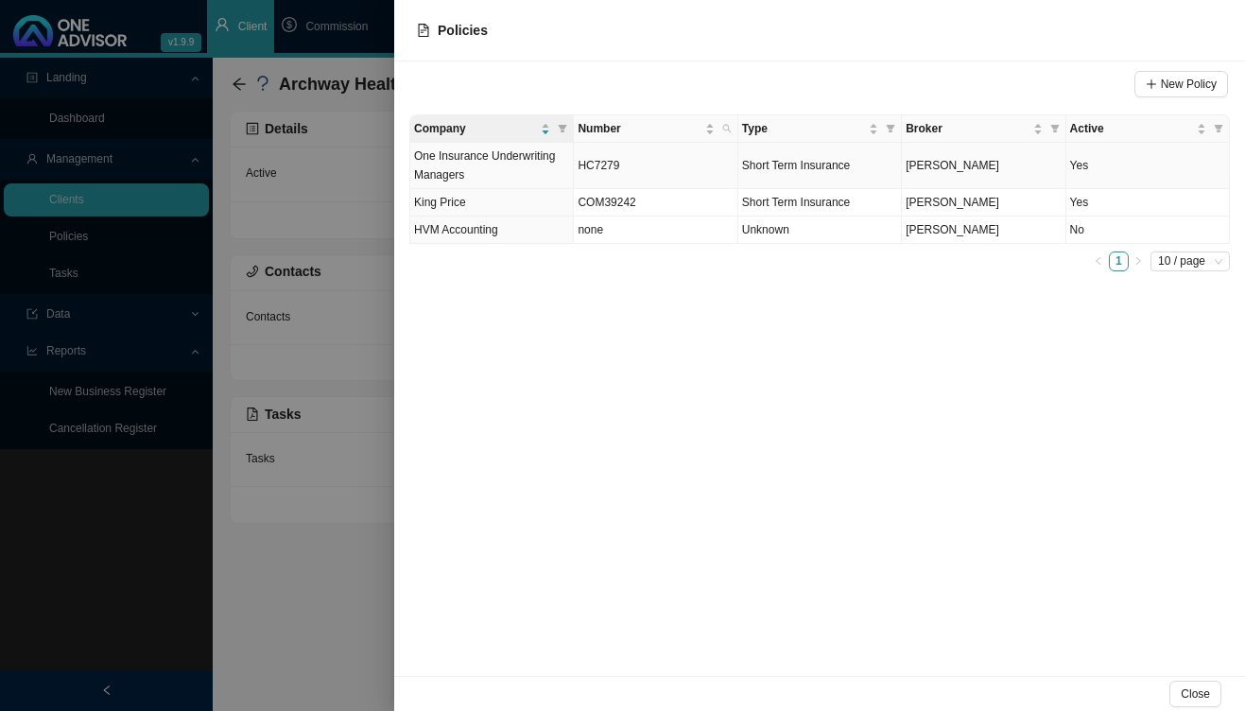
click at [644, 172] on td "HC7279" at bounding box center [656, 166] width 164 height 46
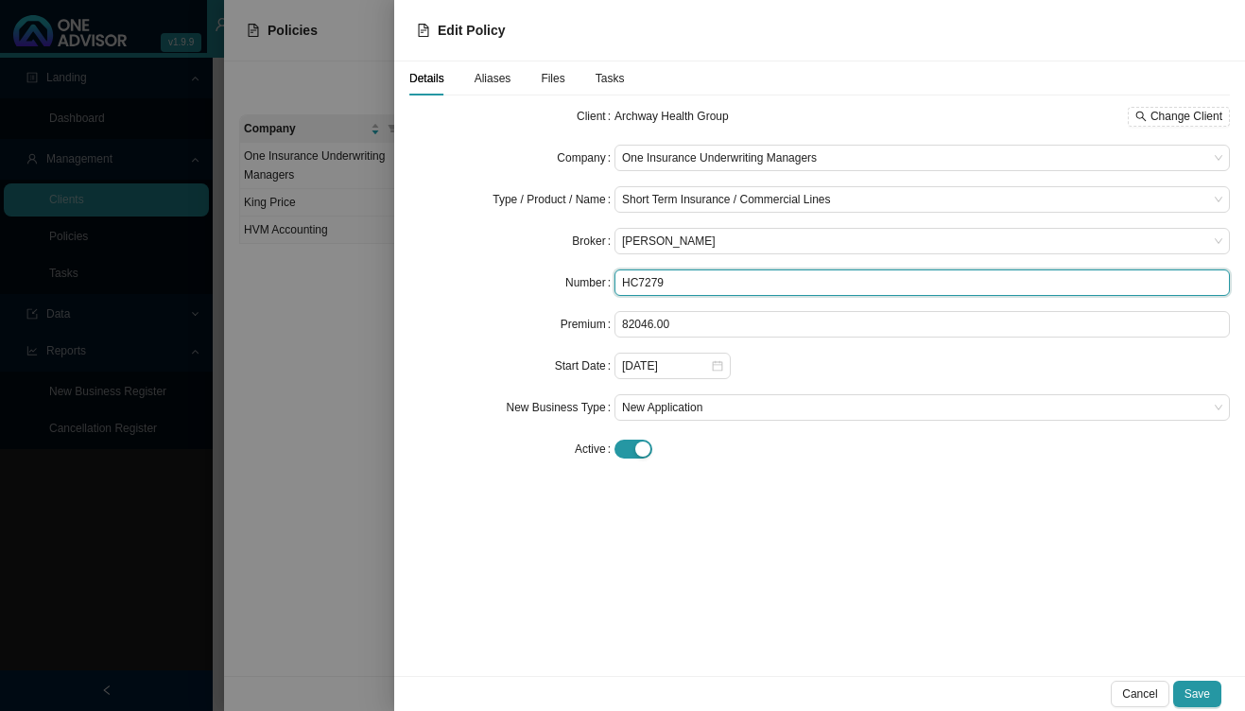
click at [671, 280] on input "HC7279" at bounding box center [921, 282] width 615 height 26
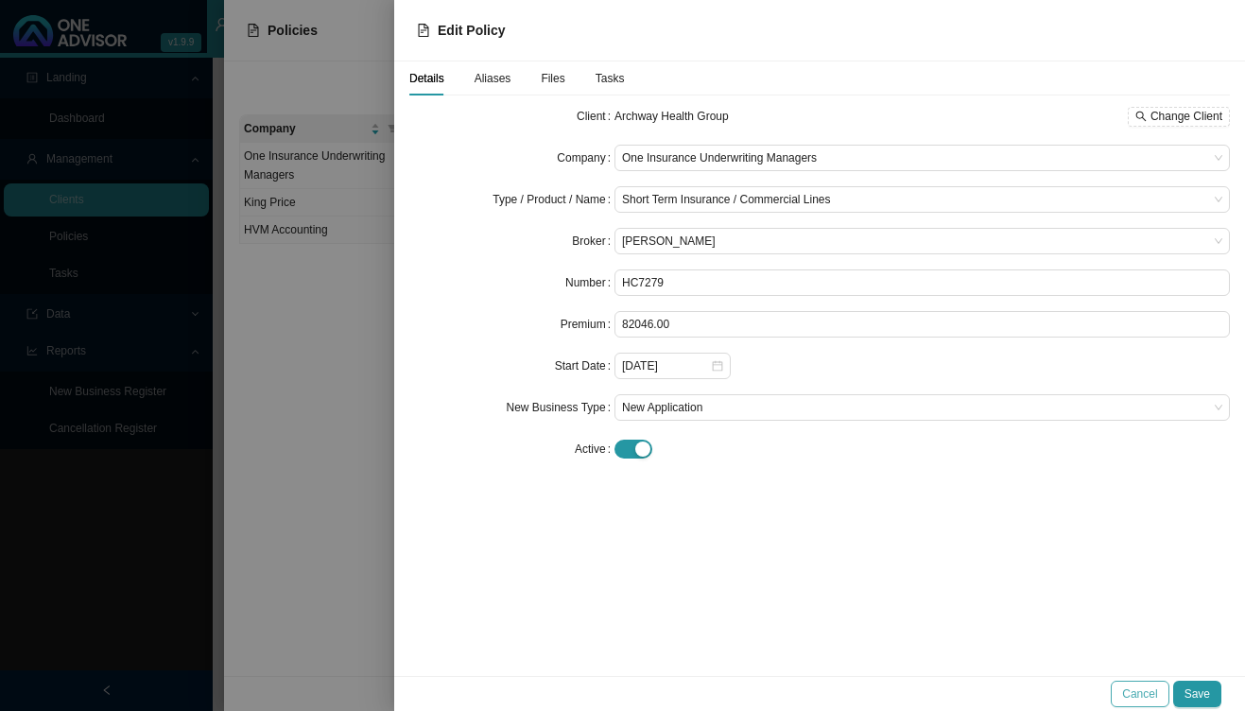
click at [1144, 687] on span "Cancel" at bounding box center [1139, 693] width 35 height 19
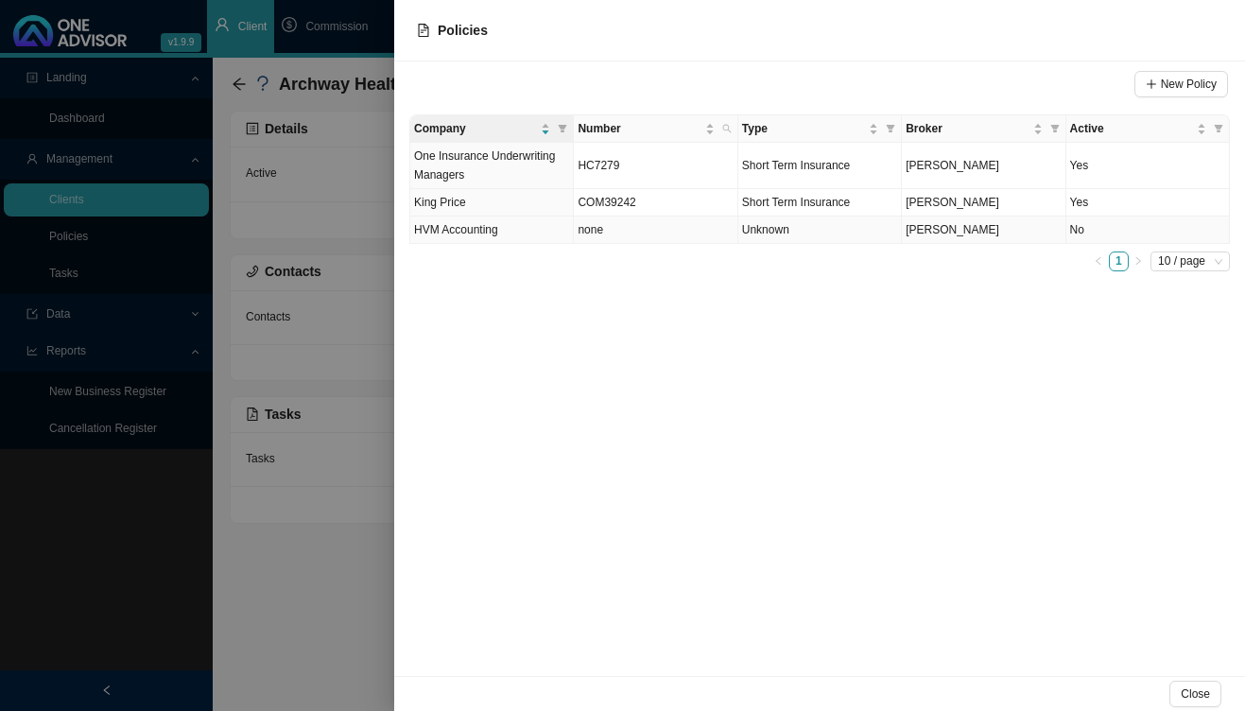
click at [676, 239] on td "none" at bounding box center [656, 229] width 164 height 27
click at [669, 235] on td "none" at bounding box center [656, 229] width 164 height 27
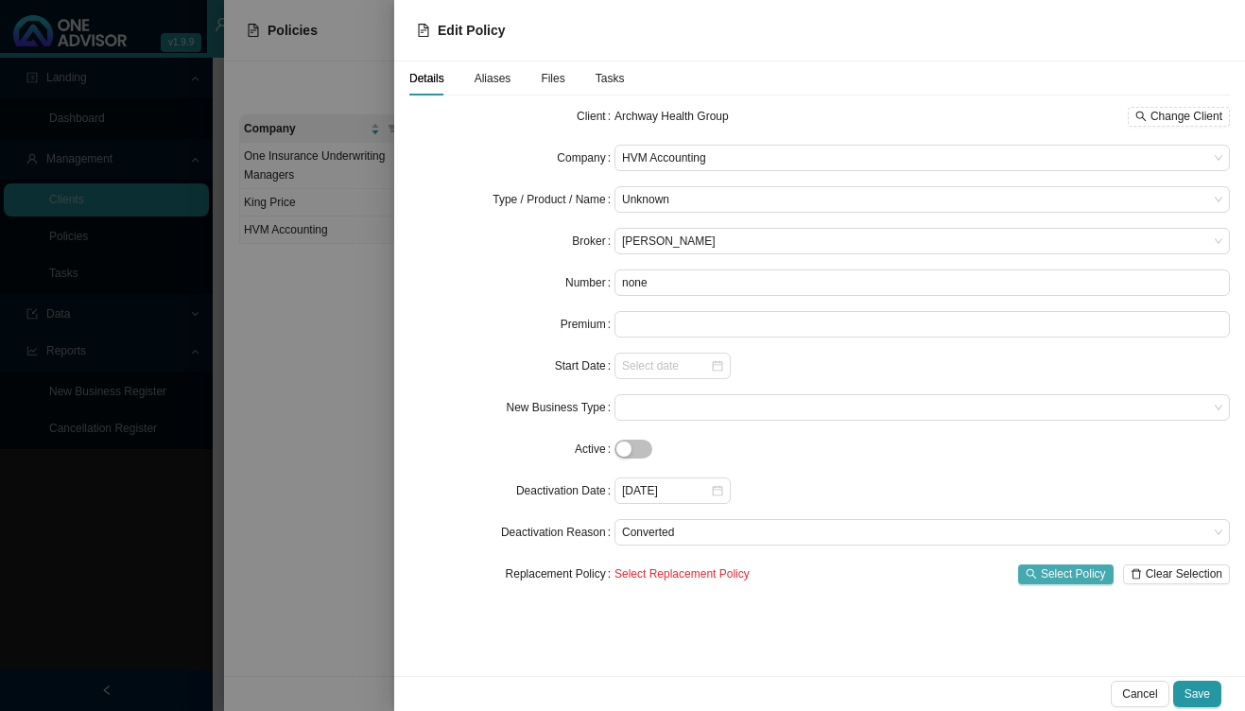
click at [1039, 567] on button "Select Policy" at bounding box center [1065, 574] width 95 height 20
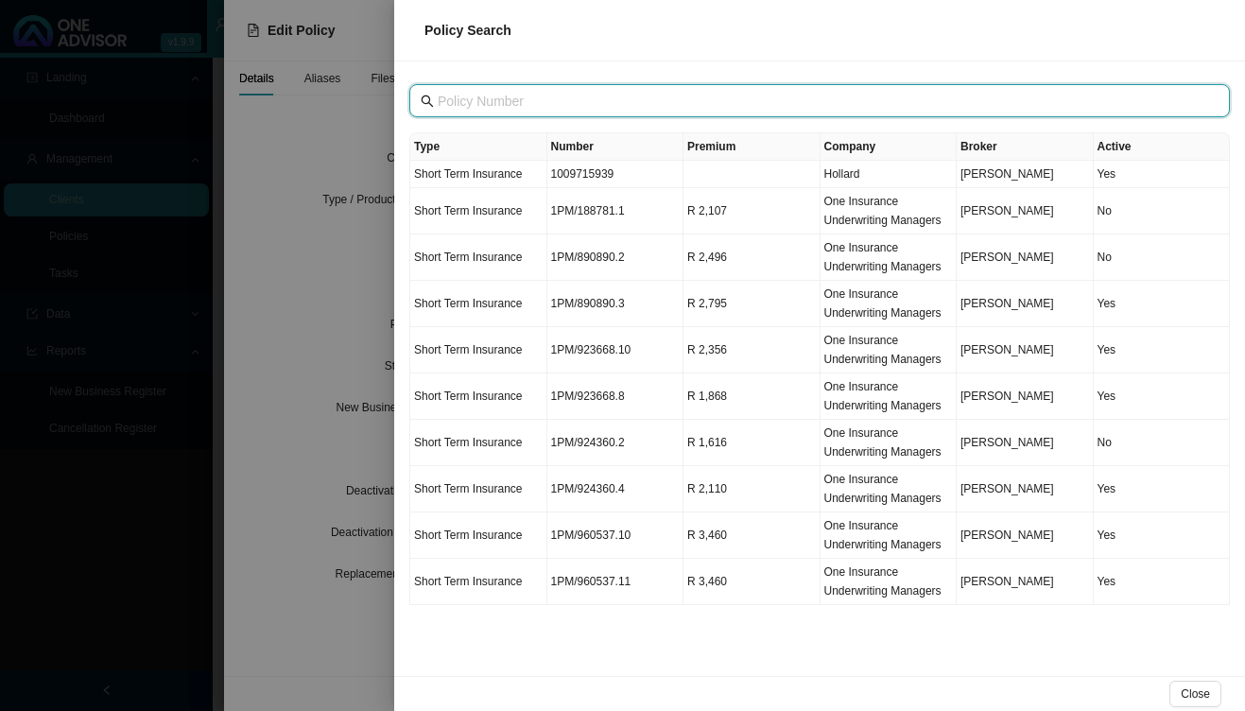
click at [573, 95] on input "text" at bounding box center [822, 101] width 768 height 21
paste input "HC7279"
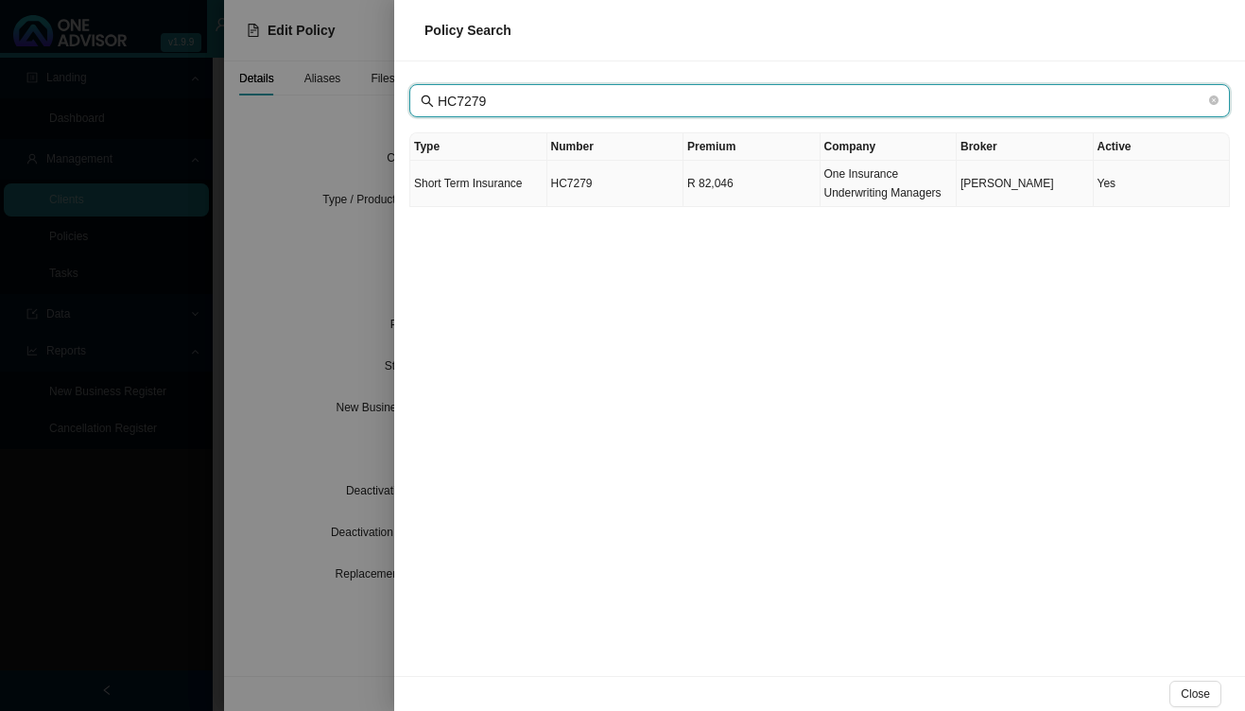
type input "HC7279"
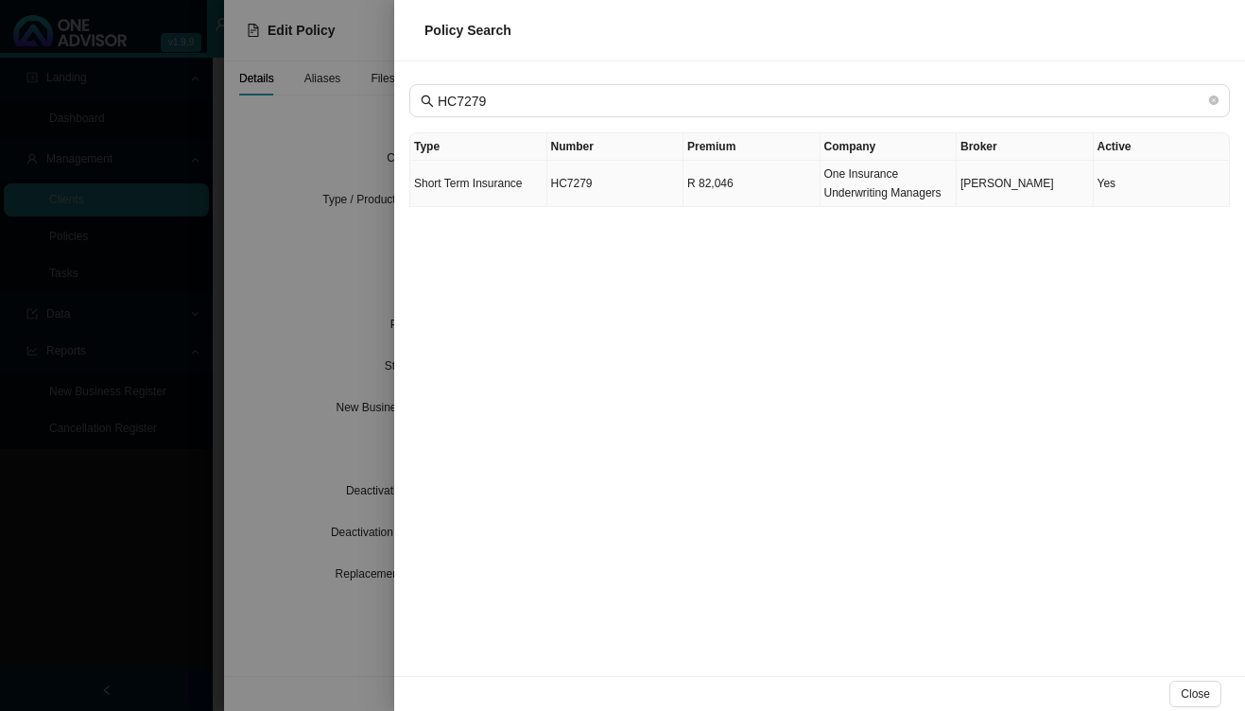
click at [540, 174] on td "Short Term Insurance" at bounding box center [478, 184] width 137 height 46
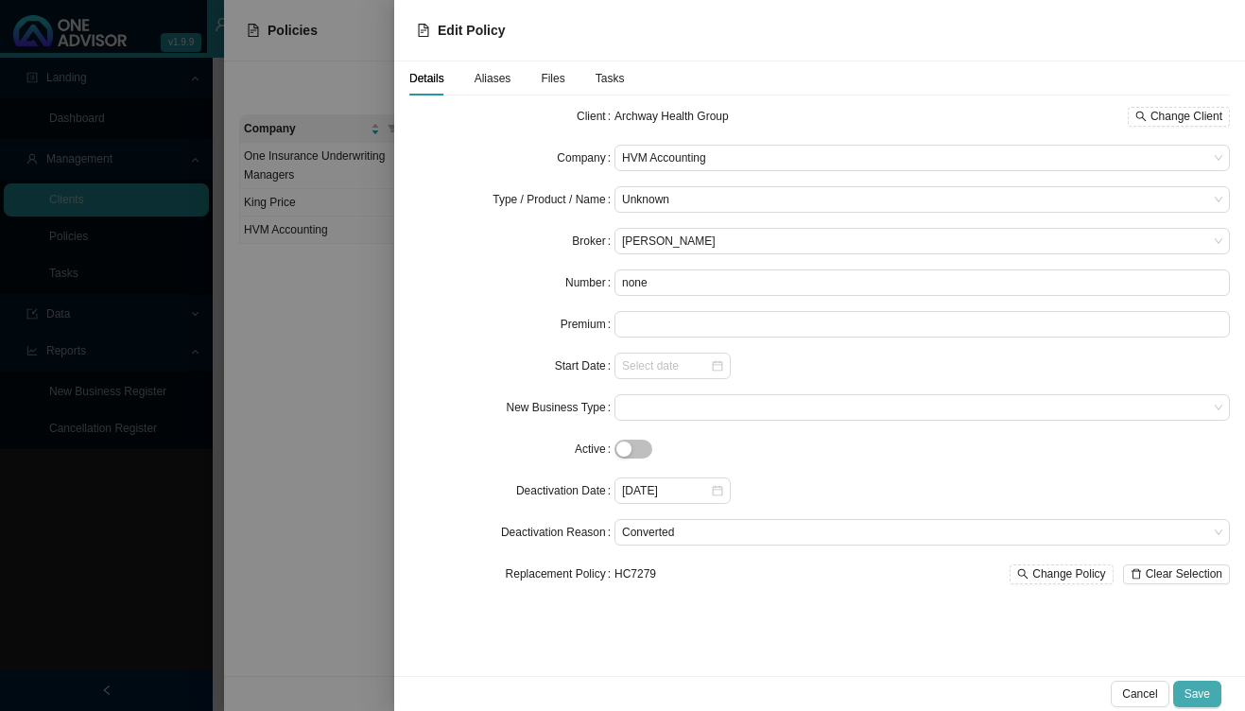
click at [1202, 682] on button "Save" at bounding box center [1197, 694] width 48 height 26
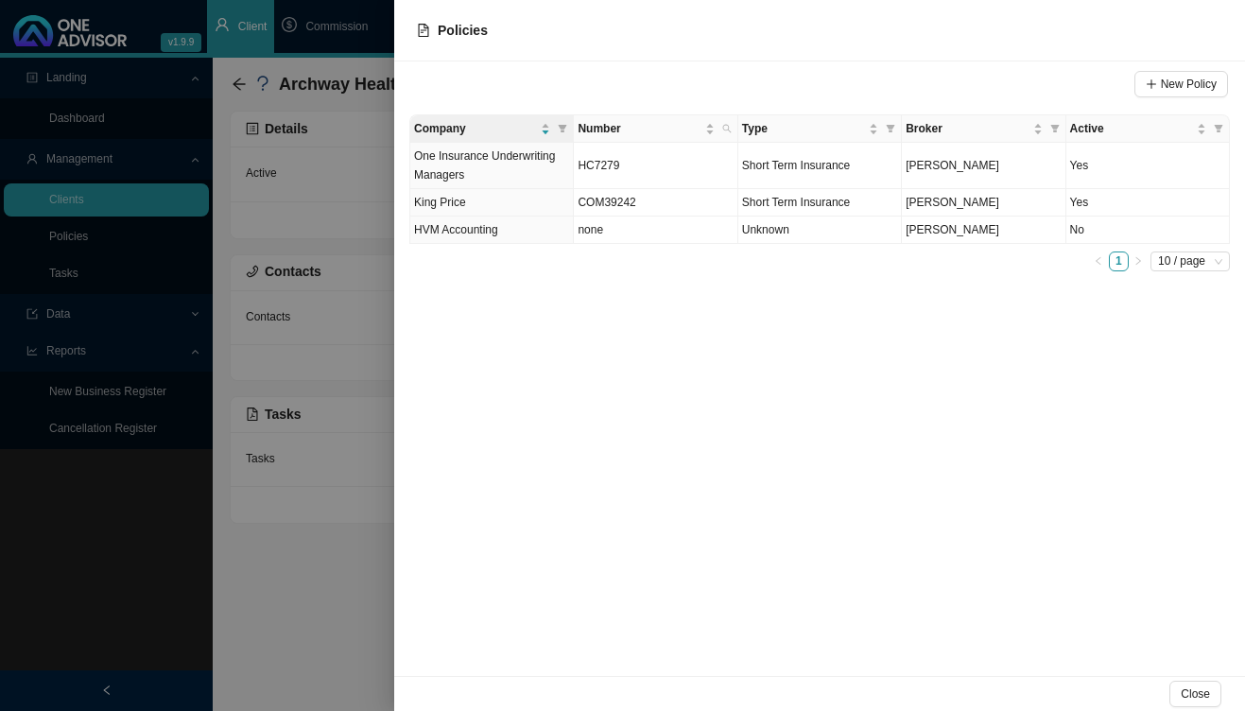
click at [574, 282] on div "New Policy Company Number Type Broker Active One Insurance Underwriting Manager…" at bounding box center [819, 368] width 851 height 614
click at [354, 533] on div at bounding box center [622, 355] width 1245 height 711
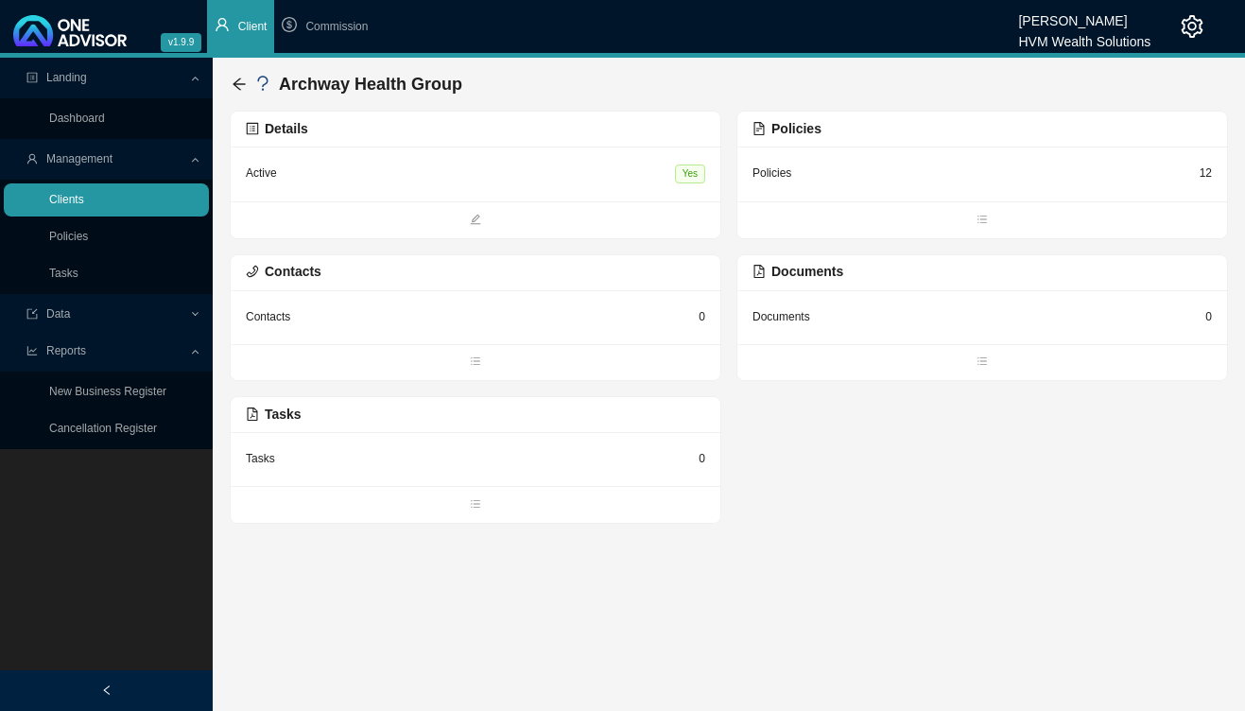
click at [84, 194] on link "Clients" at bounding box center [66, 199] width 35 height 13
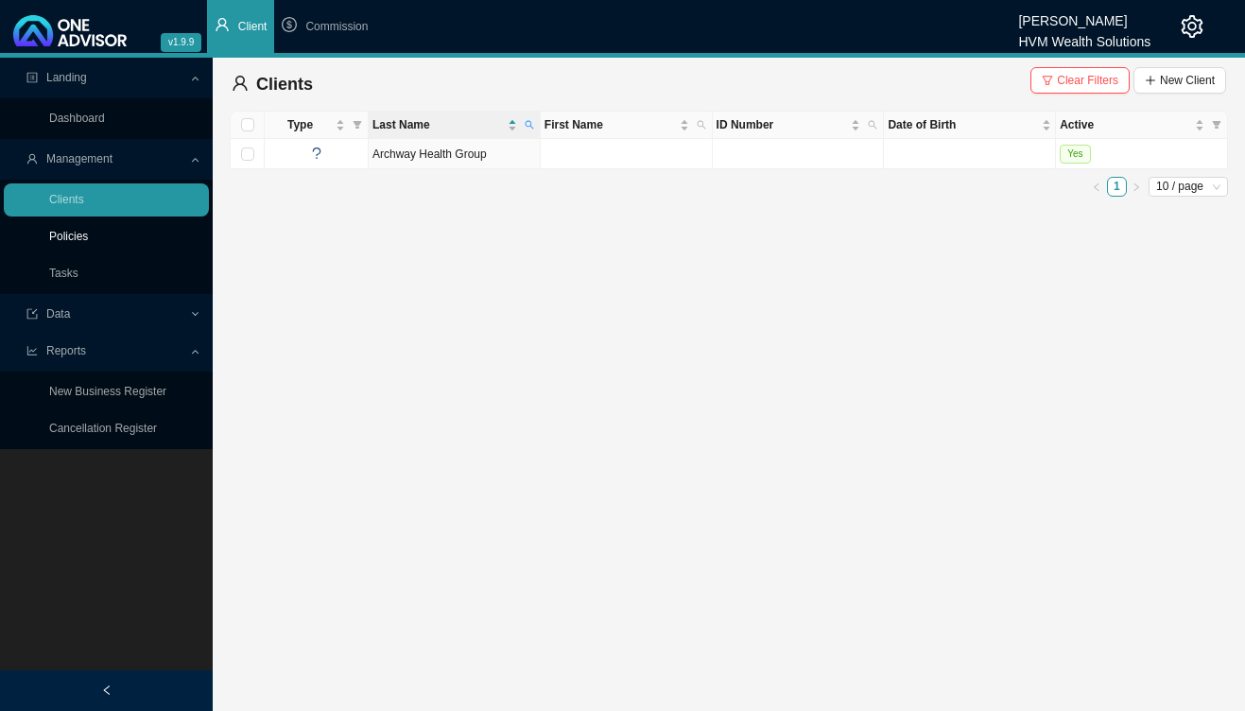
click at [88, 240] on link "Policies" at bounding box center [68, 236] width 39 height 13
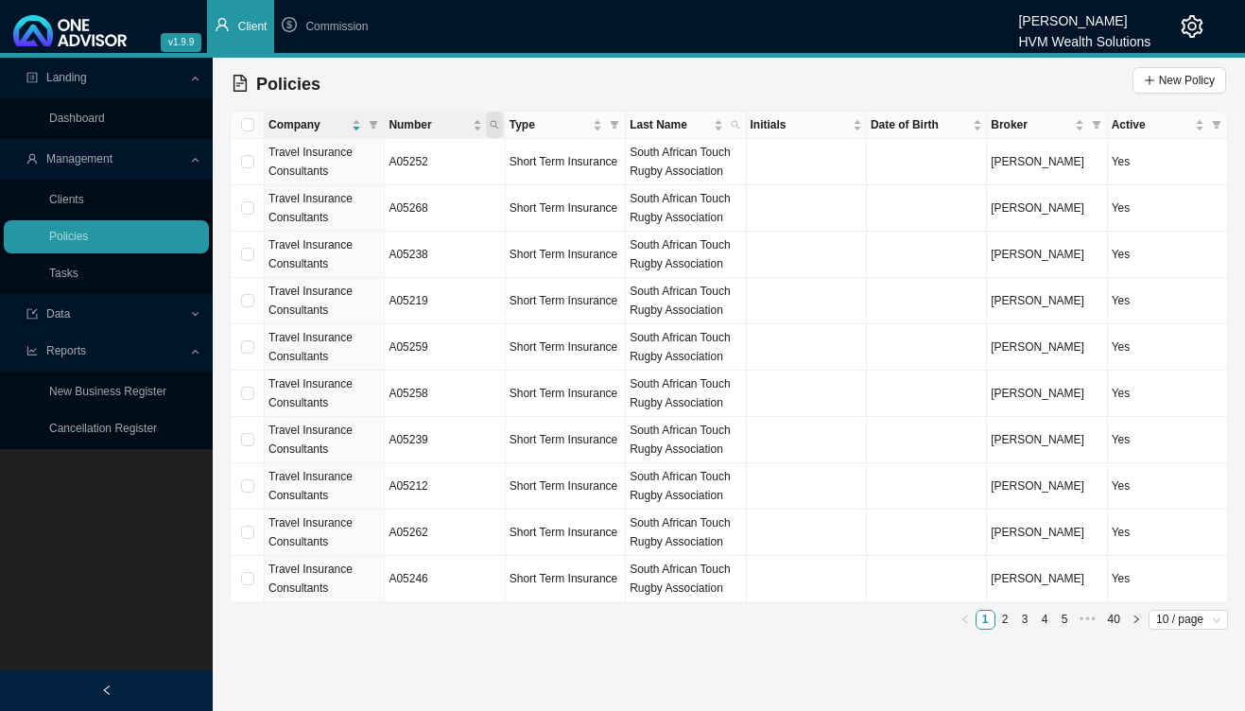
click at [492, 131] on span "Number" at bounding box center [494, 125] width 17 height 26
click at [403, 85] on div "Policies New Policy" at bounding box center [729, 84] width 994 height 38
click at [379, 124] on span at bounding box center [373, 125] width 17 height 26
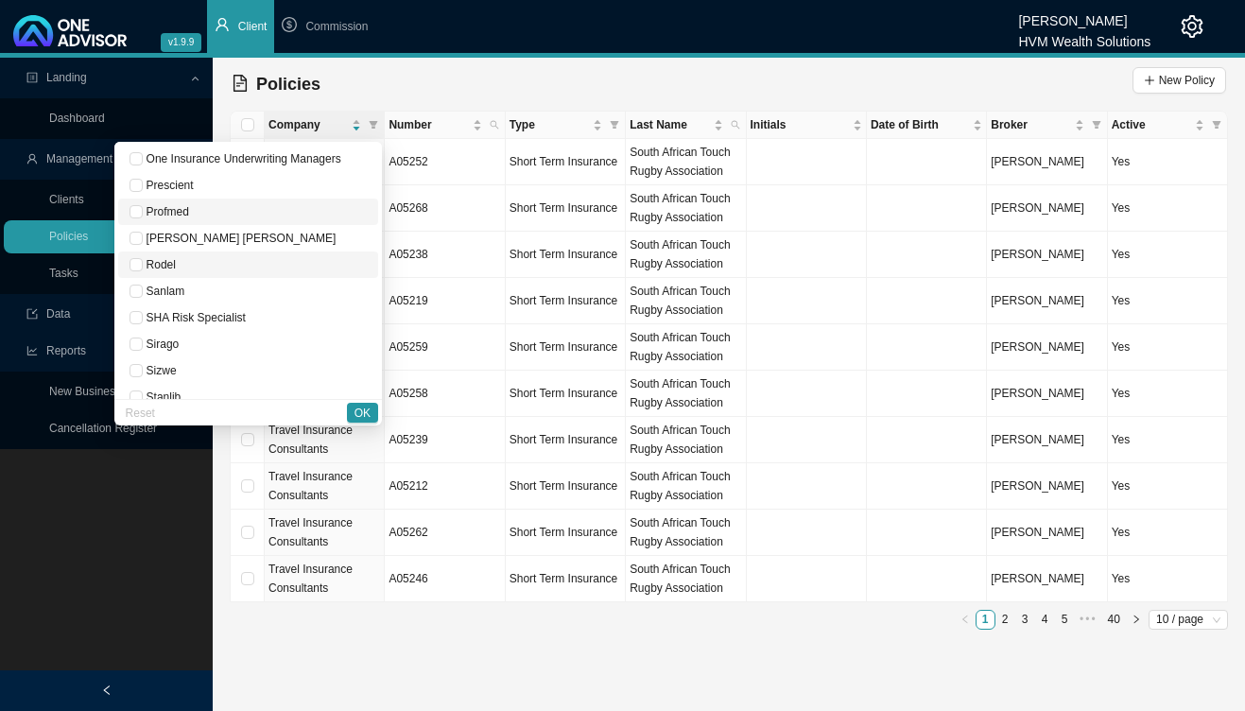
scroll to position [1089, 0]
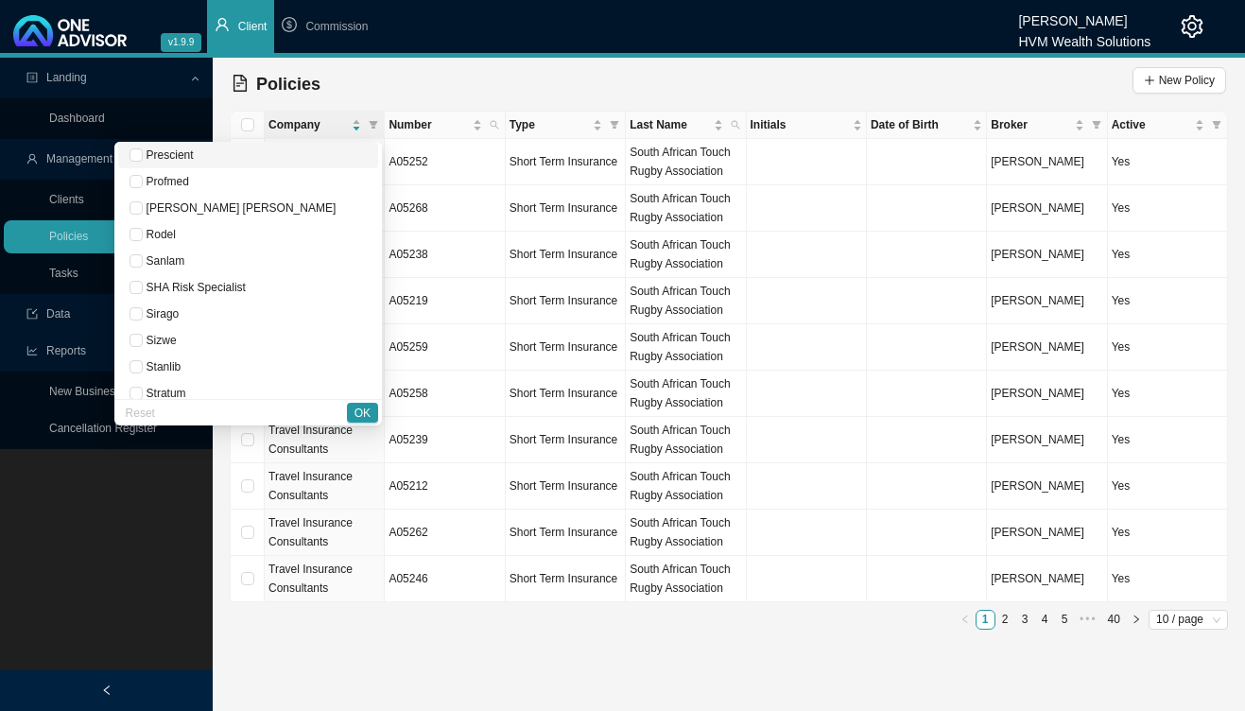
click at [194, 160] on span "Prescient" at bounding box center [168, 154] width 51 height 13
click at [366, 410] on span "OK" at bounding box center [362, 413] width 16 height 19
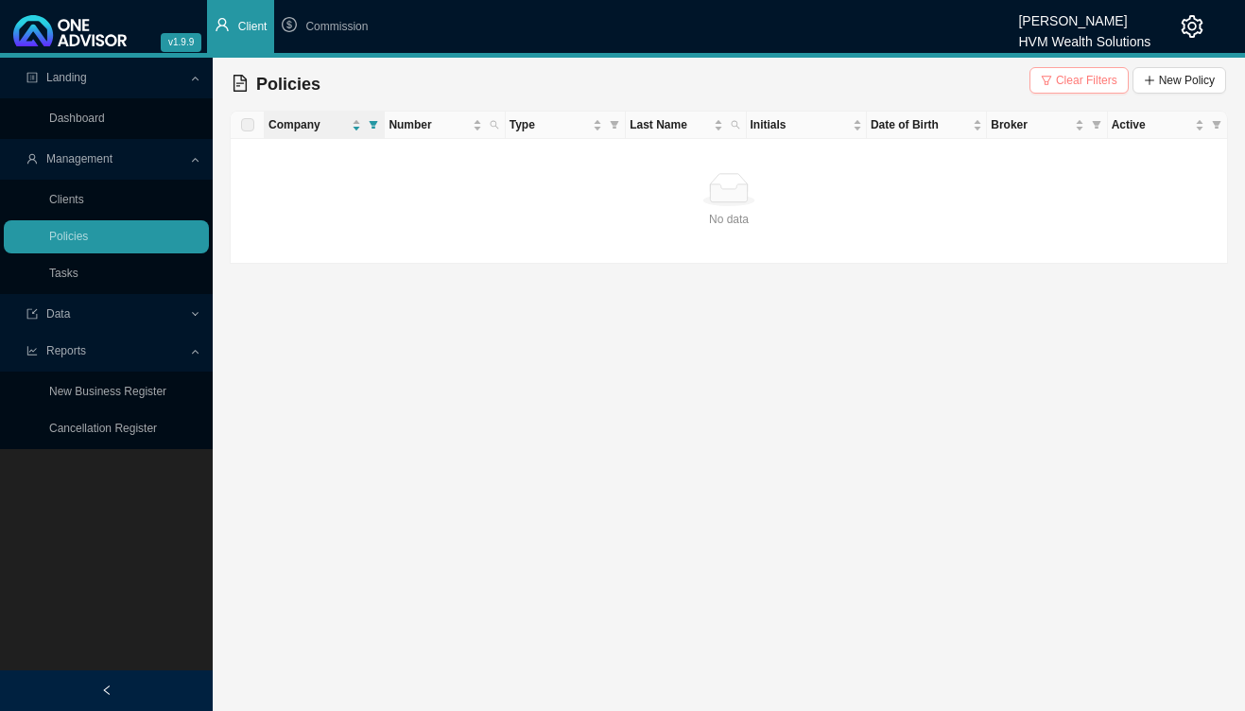
click at [1040, 80] on button "Clear Filters" at bounding box center [1078, 80] width 99 height 26
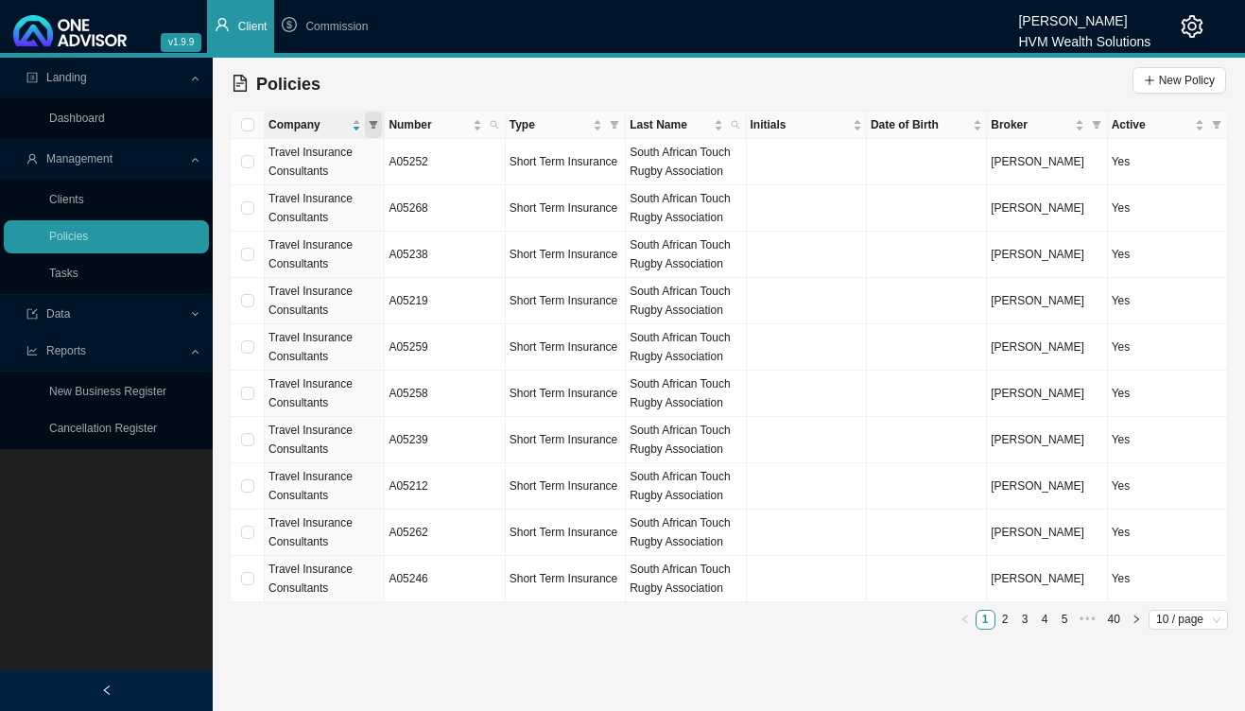
click at [377, 120] on span at bounding box center [373, 125] width 17 height 26
checkbox input "false"
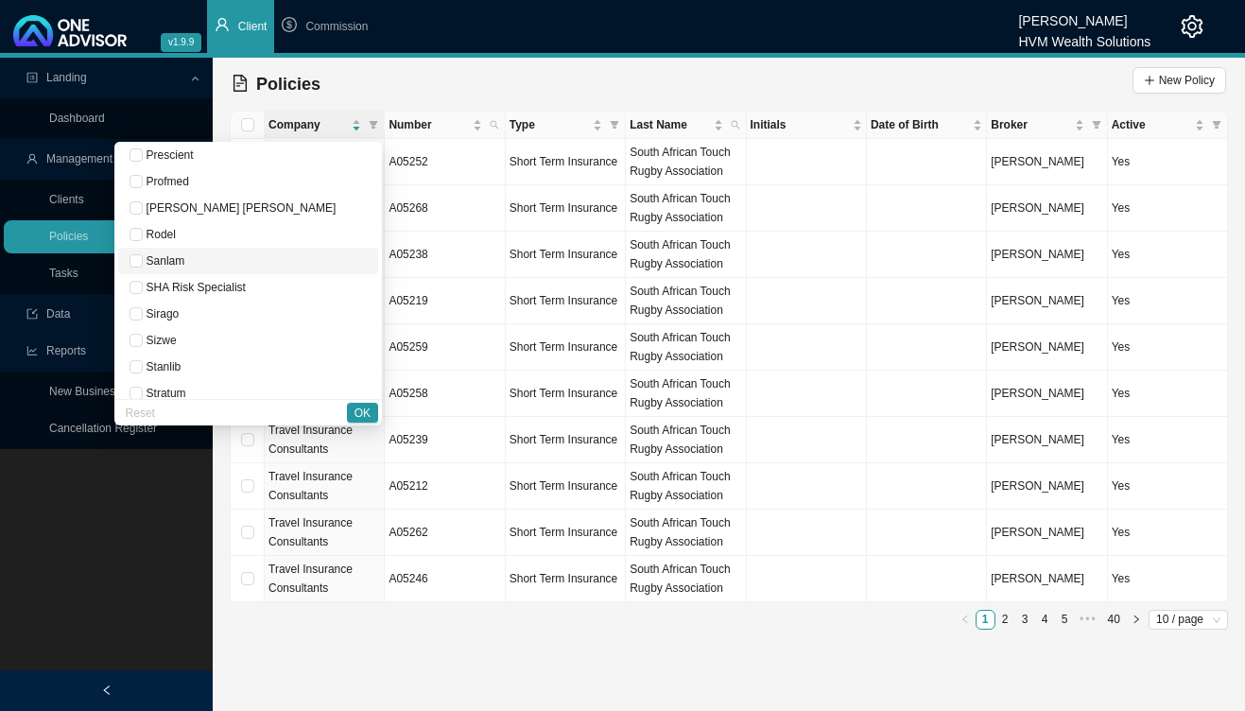
click at [176, 262] on span "Sanlam" at bounding box center [164, 260] width 43 height 13
checkbox input "true"
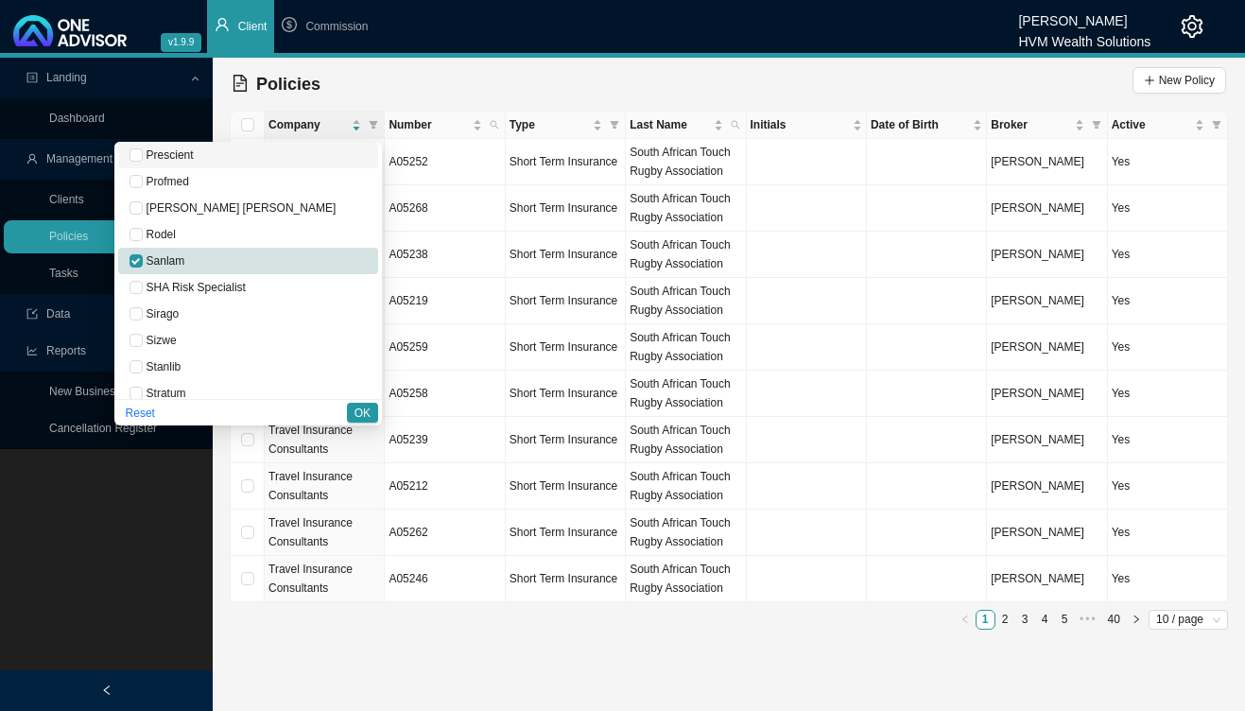
click at [176, 152] on span "Prescient" at bounding box center [168, 154] width 51 height 13
checkbox input "true"
click at [359, 410] on span "OK" at bounding box center [362, 413] width 16 height 19
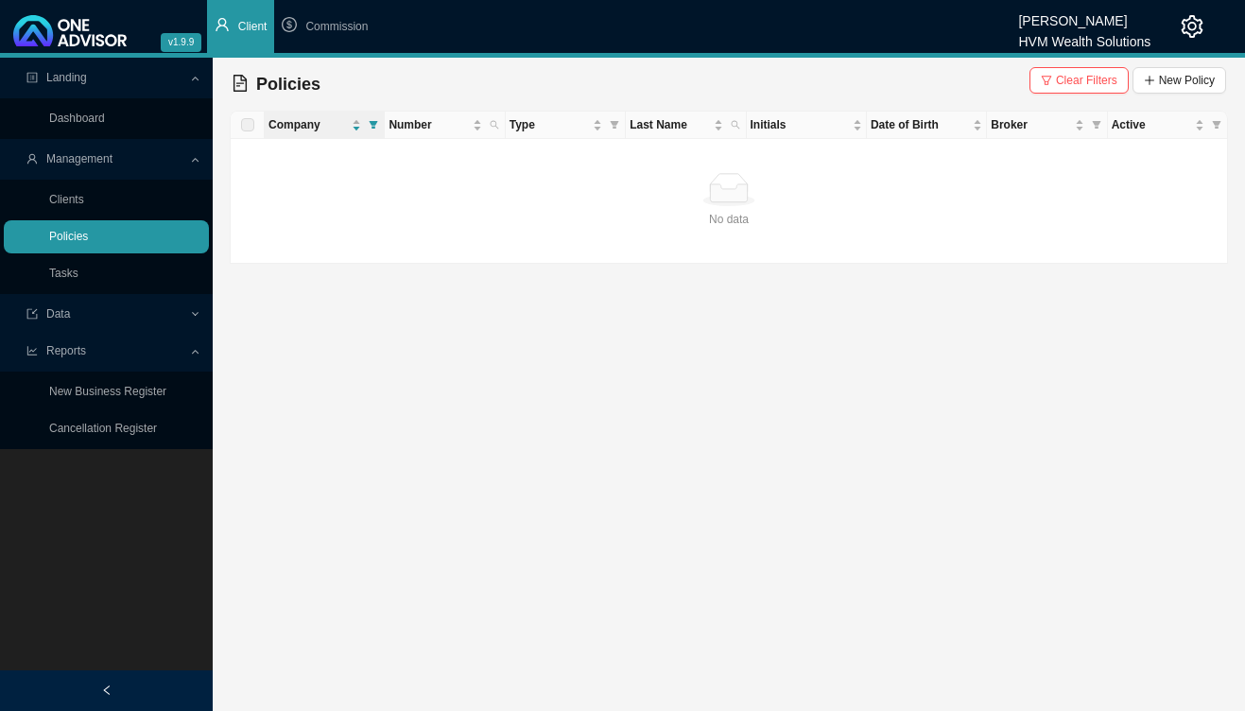
click at [83, 243] on link "Policies" at bounding box center [68, 236] width 39 height 13
click at [105, 118] on link "Dashboard" at bounding box center [77, 118] width 56 height 13
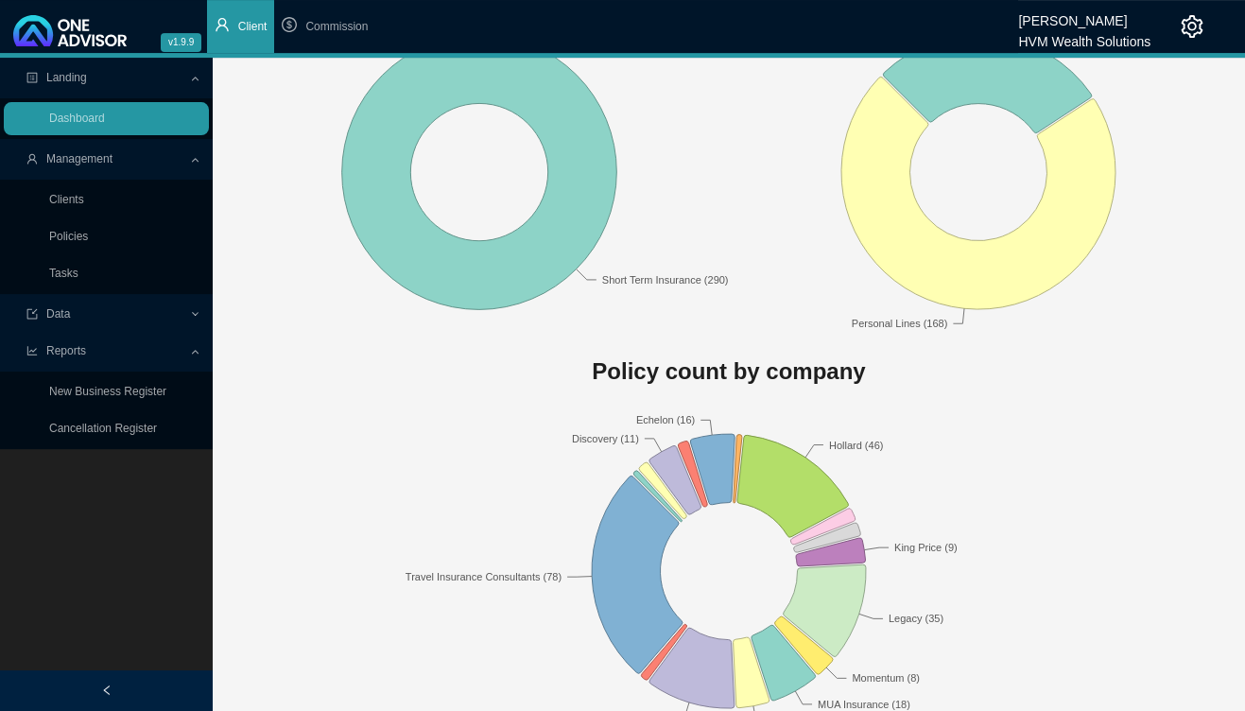
scroll to position [256, 0]
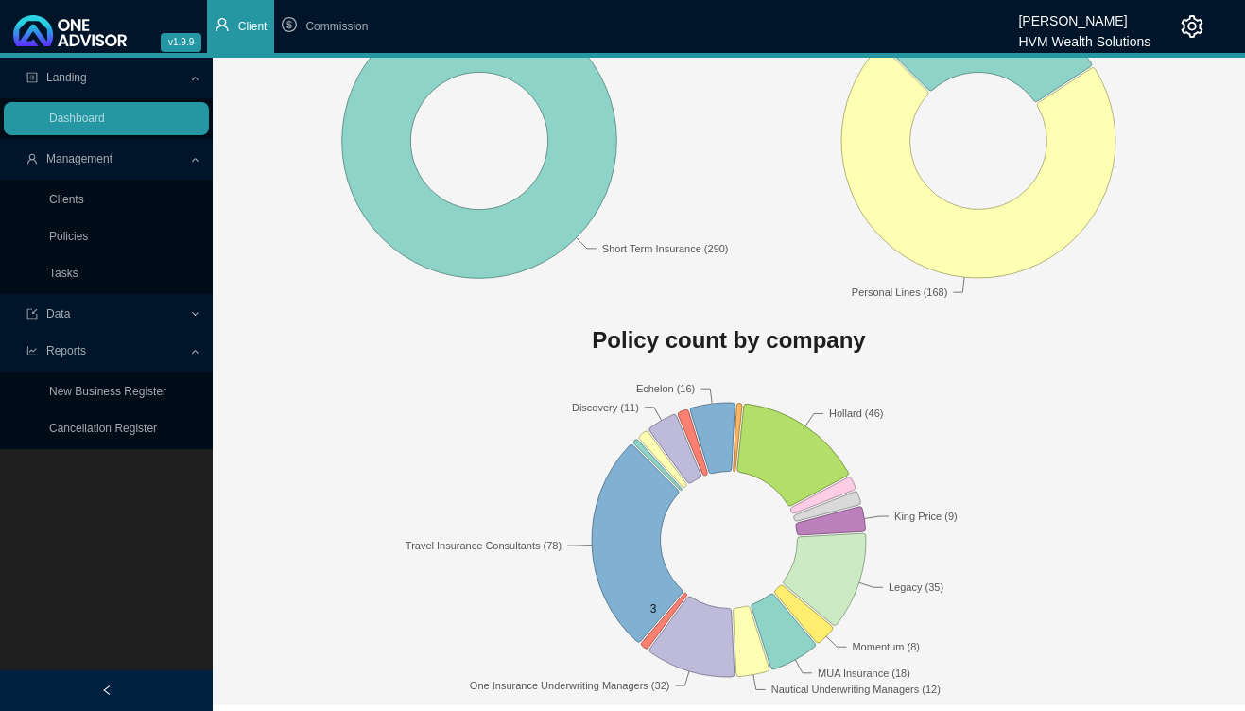
click at [653, 631] on icon at bounding box center [664, 622] width 45 height 56
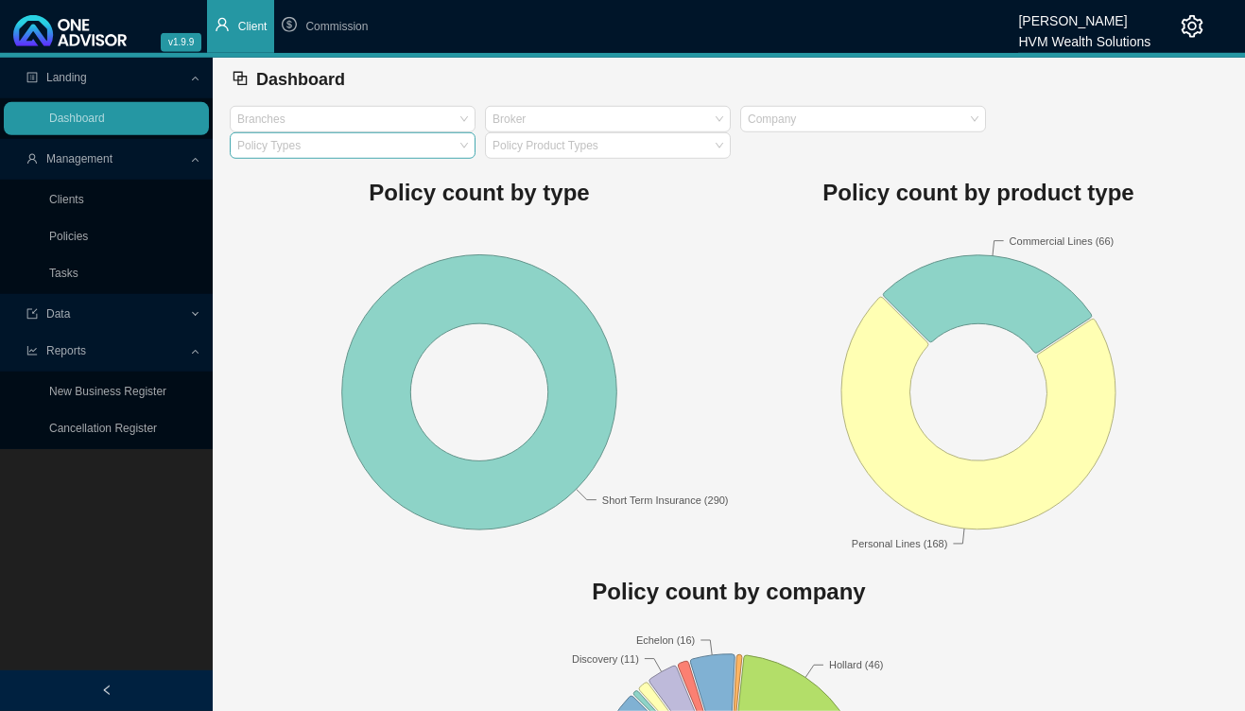
scroll to position [0, 0]
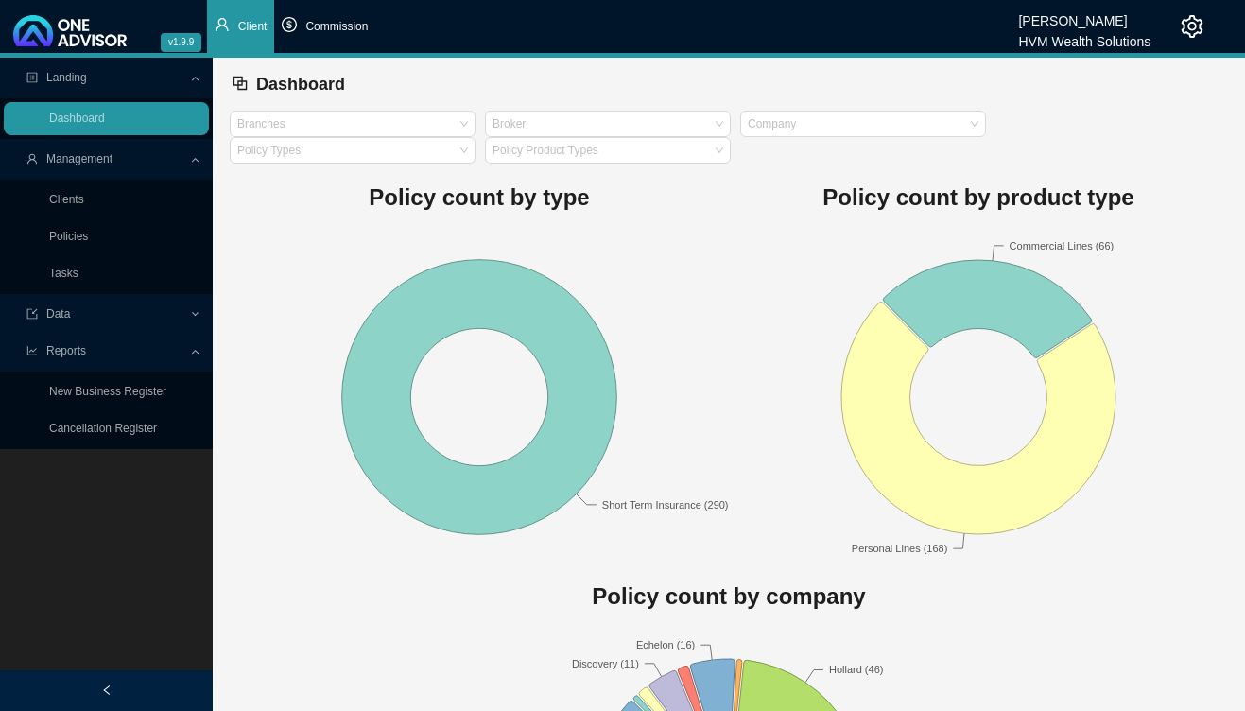
click at [311, 36] on li "Commission" at bounding box center [324, 26] width 101 height 53
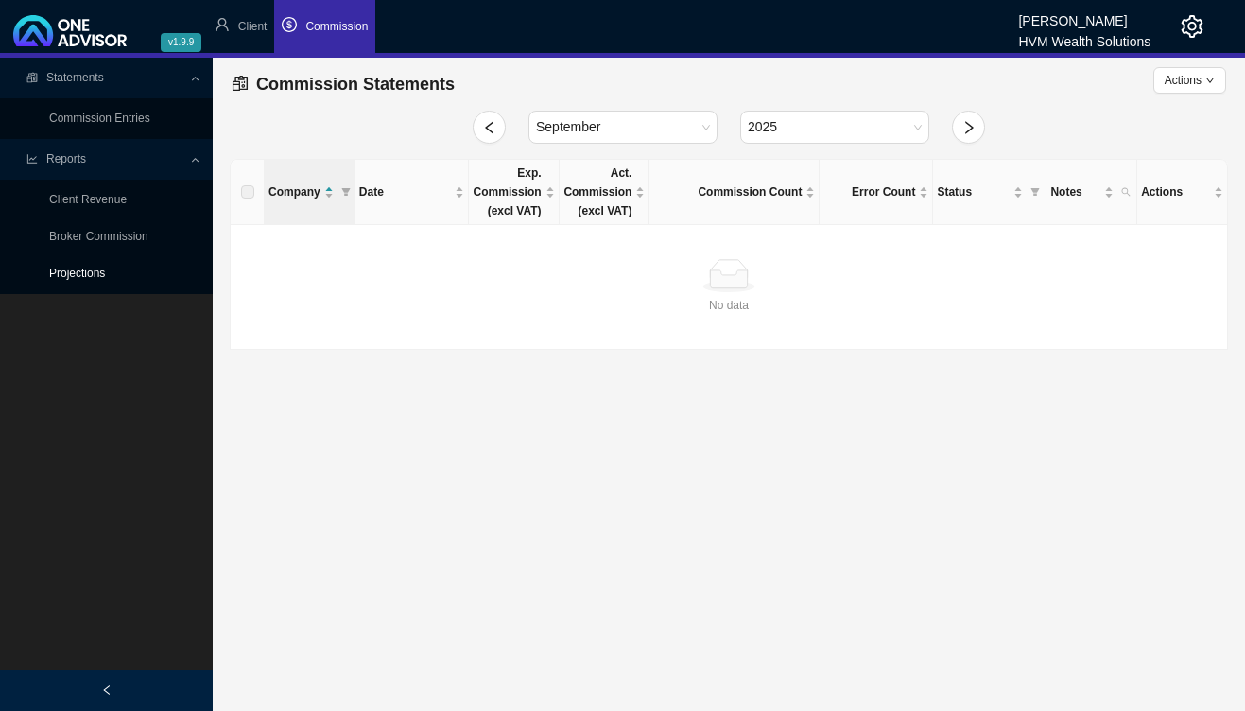
click at [105, 267] on link "Projections" at bounding box center [77, 273] width 56 height 13
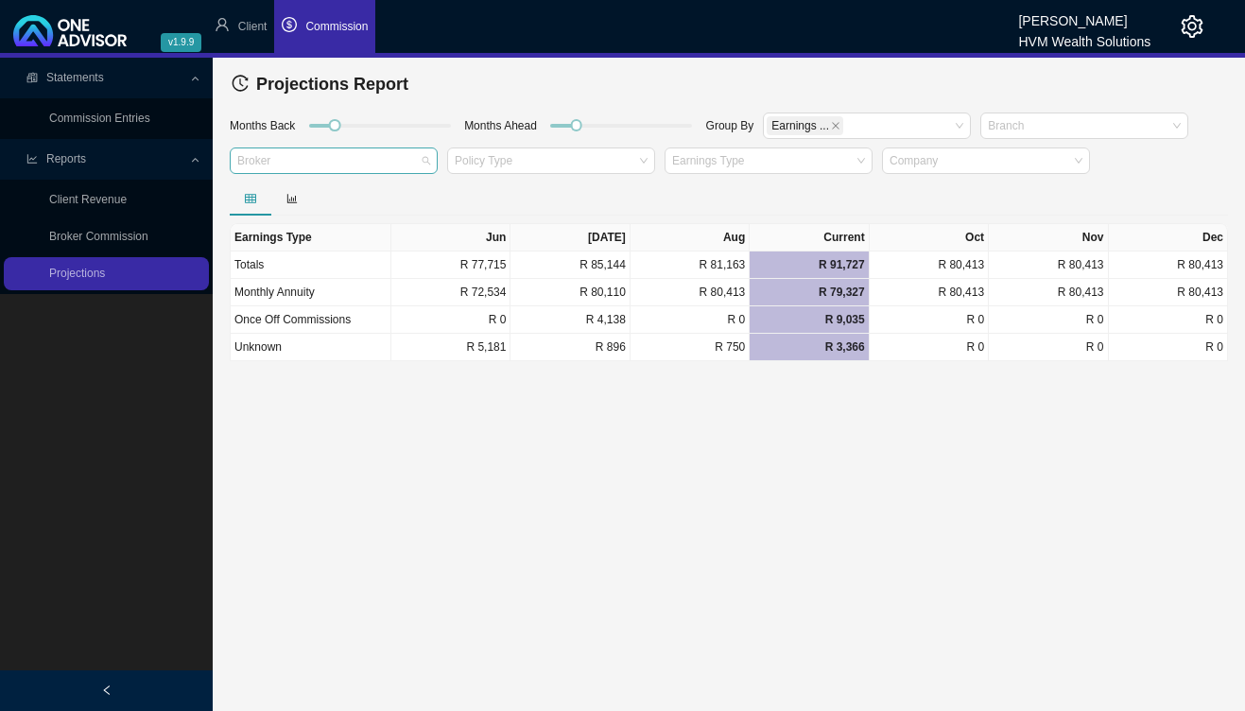
click at [409, 158] on div at bounding box center [324, 161] width 182 height 14
click at [510, 185] on div at bounding box center [729, 199] width 998 height 34
click at [524, 168] on div at bounding box center [542, 161] width 182 height 14
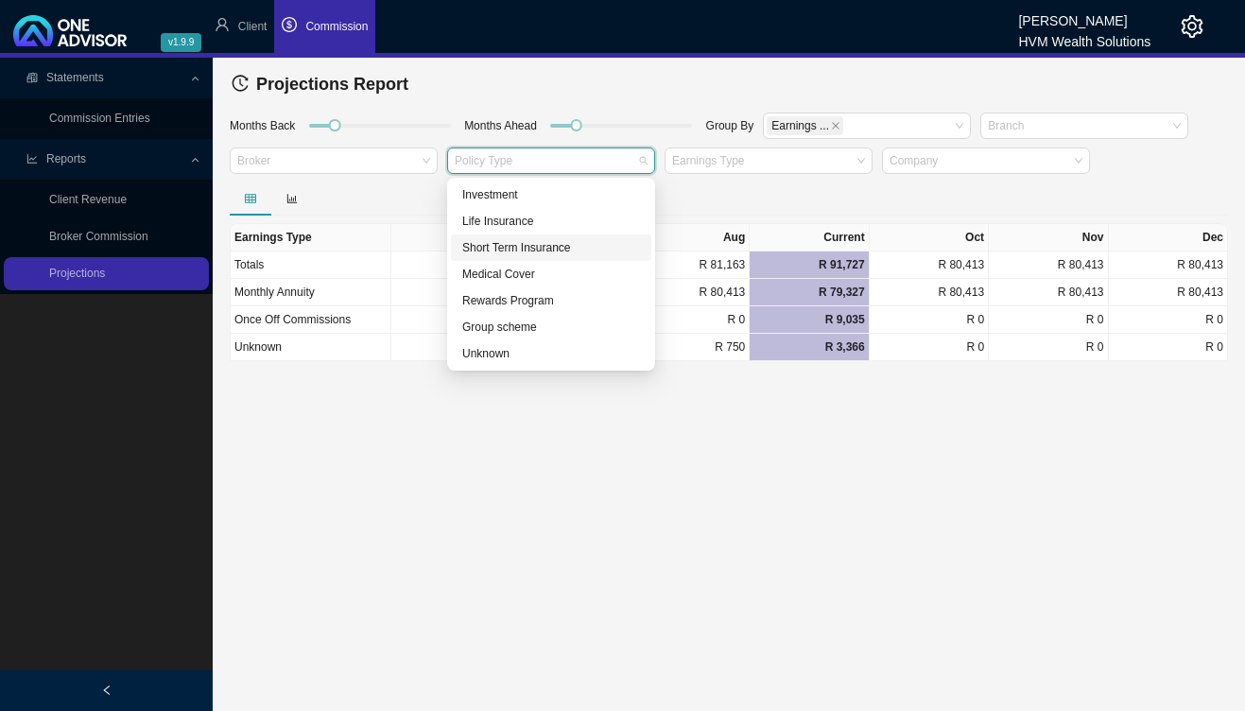
click at [529, 241] on div "Short Term Insurance" at bounding box center [551, 247] width 178 height 19
click at [767, 201] on div at bounding box center [729, 199] width 998 height 34
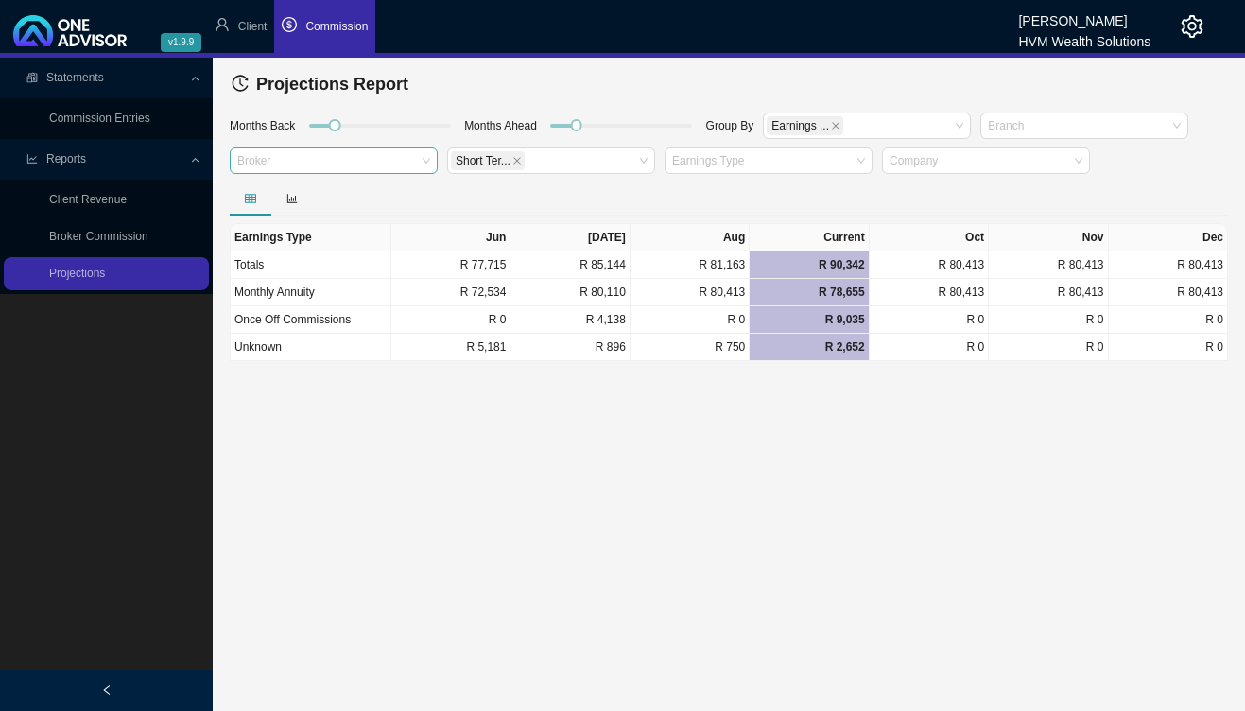
click at [424, 160] on div "Broker" at bounding box center [334, 160] width 208 height 26
click at [406, 199] on div "[PERSON_NAME]" at bounding box center [334, 194] width 178 height 19
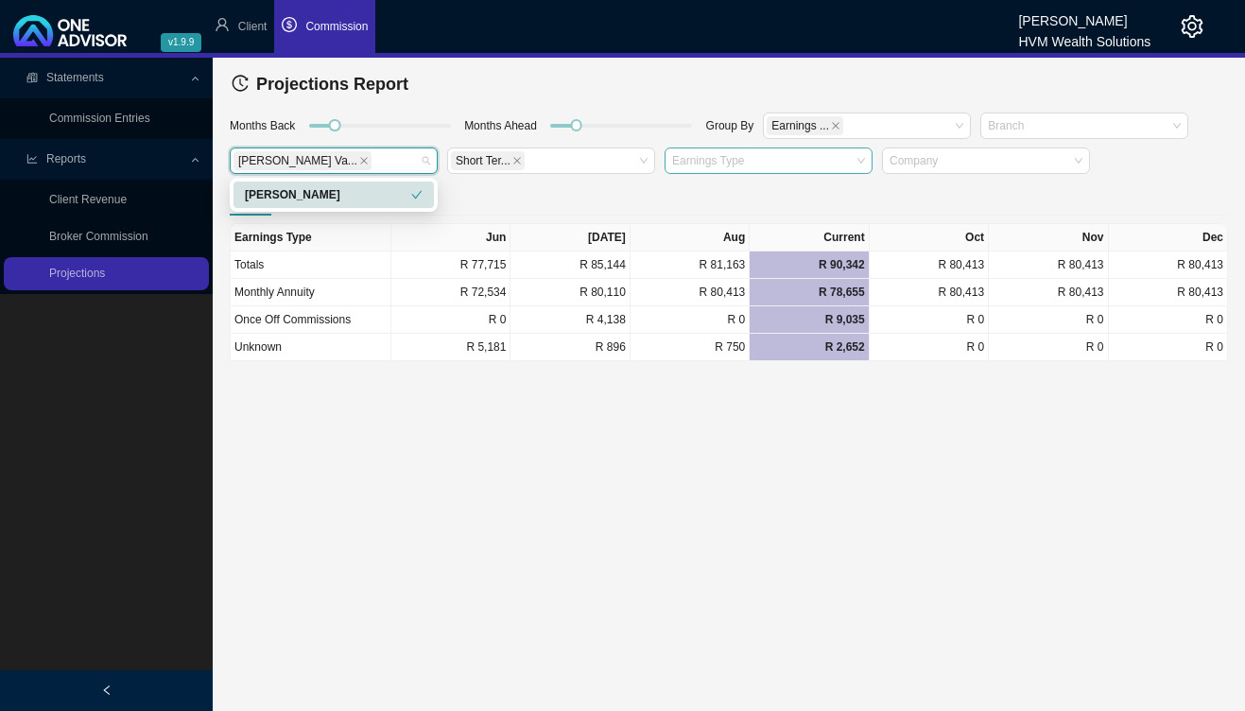
click at [686, 172] on div "Earnings Type" at bounding box center [769, 160] width 208 height 26
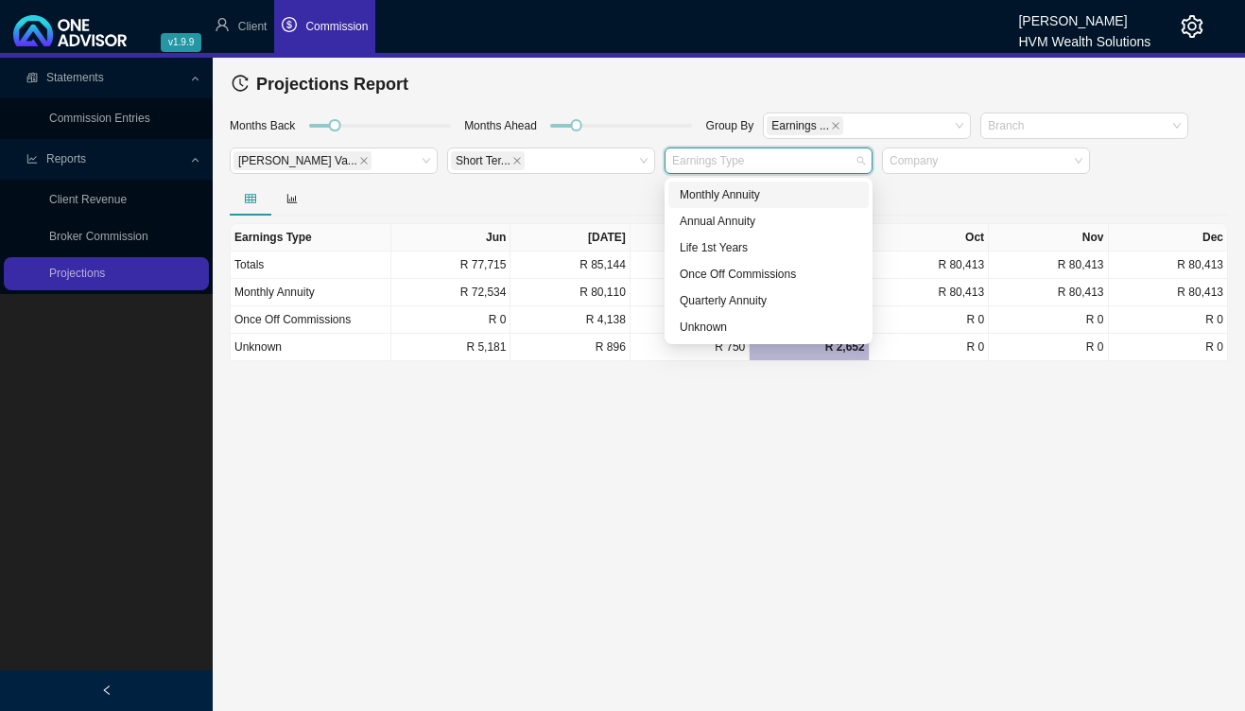
click at [940, 194] on div at bounding box center [729, 199] width 998 height 34
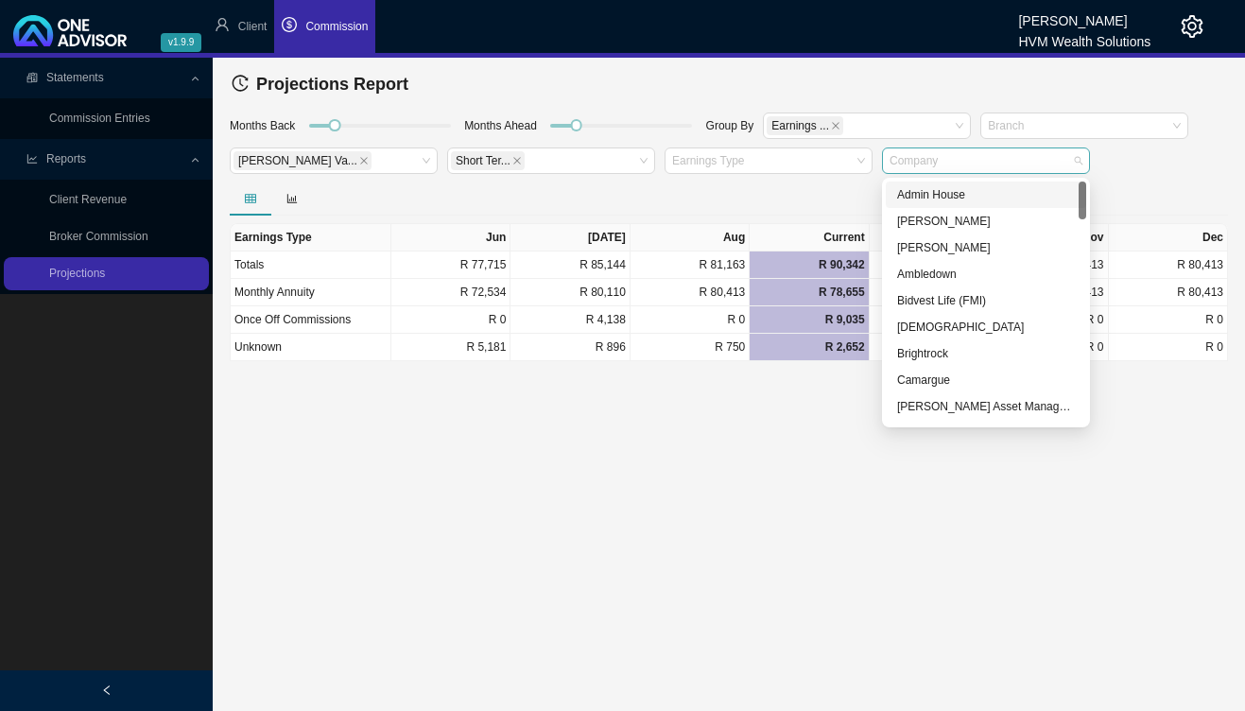
click at [942, 162] on div at bounding box center [977, 161] width 182 height 14
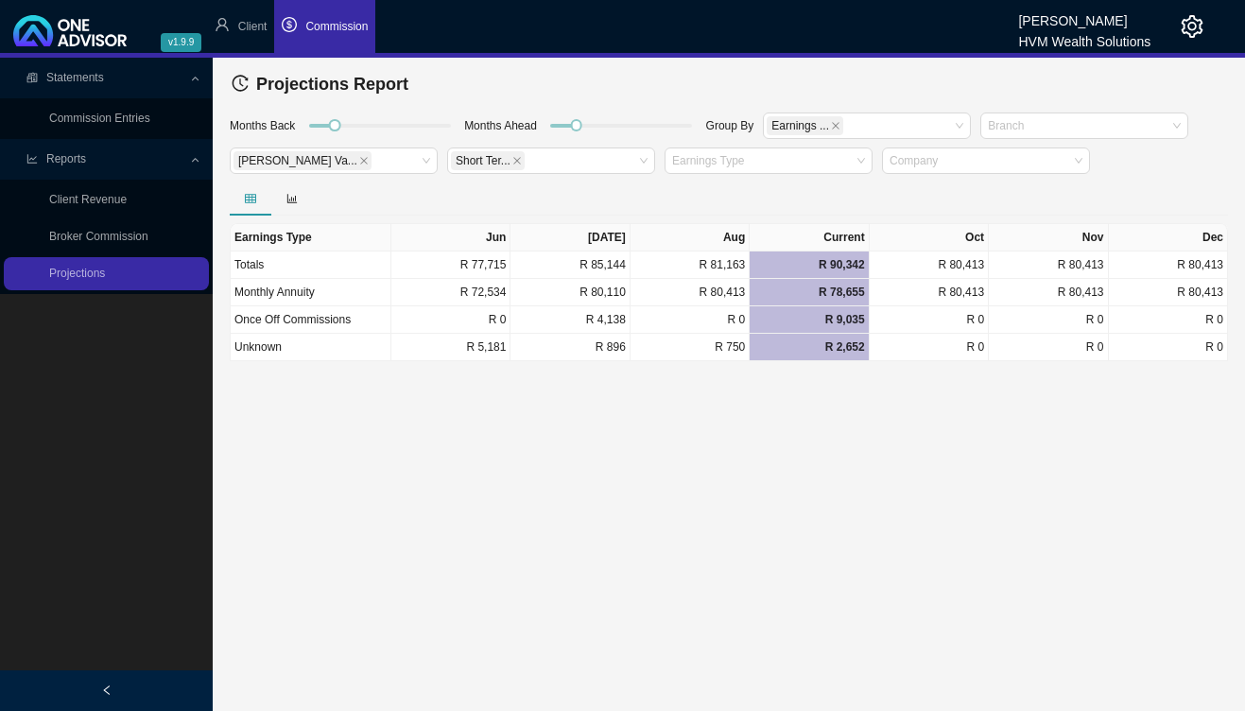
click at [803, 194] on div at bounding box center [729, 199] width 998 height 34
click at [514, 159] on icon "close" at bounding box center [516, 160] width 9 height 9
click at [514, 159] on div at bounding box center [542, 161] width 182 height 14
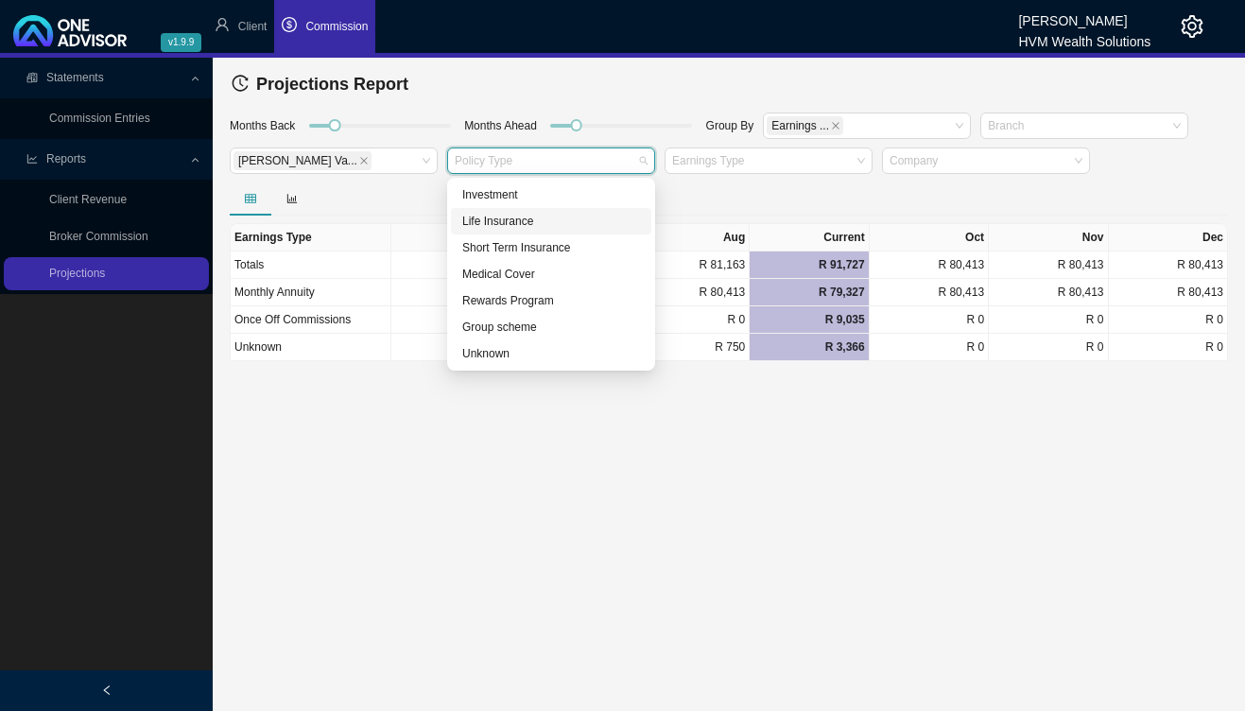
click at [510, 226] on div "Life Insurance" at bounding box center [551, 221] width 178 height 19
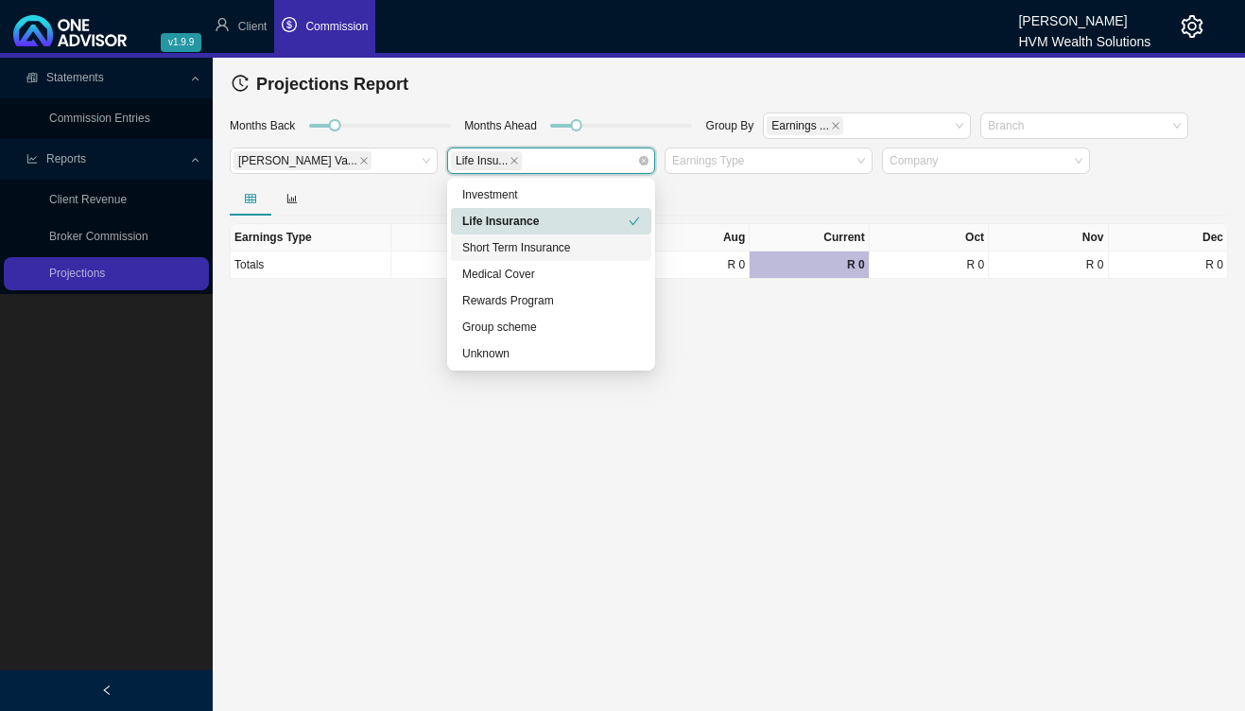
click at [588, 251] on div "Short Term Insurance" at bounding box center [551, 247] width 178 height 19
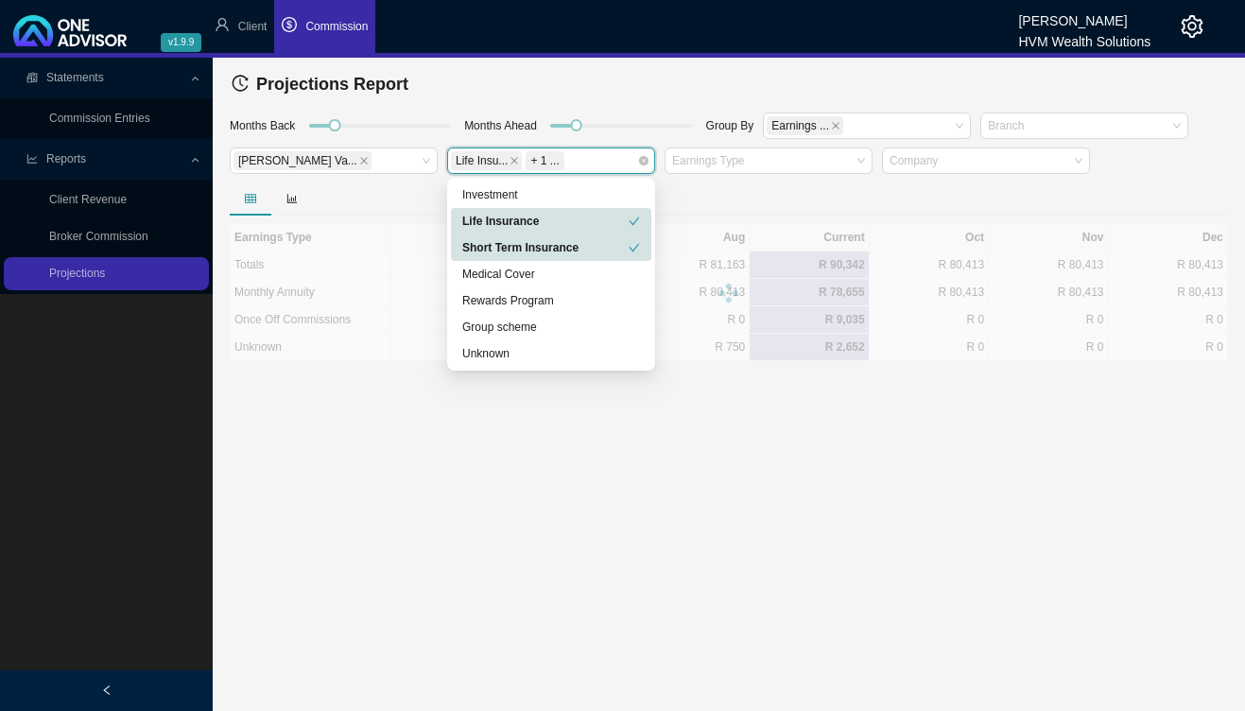
click at [564, 226] on div "Life Insurance" at bounding box center [545, 221] width 166 height 19
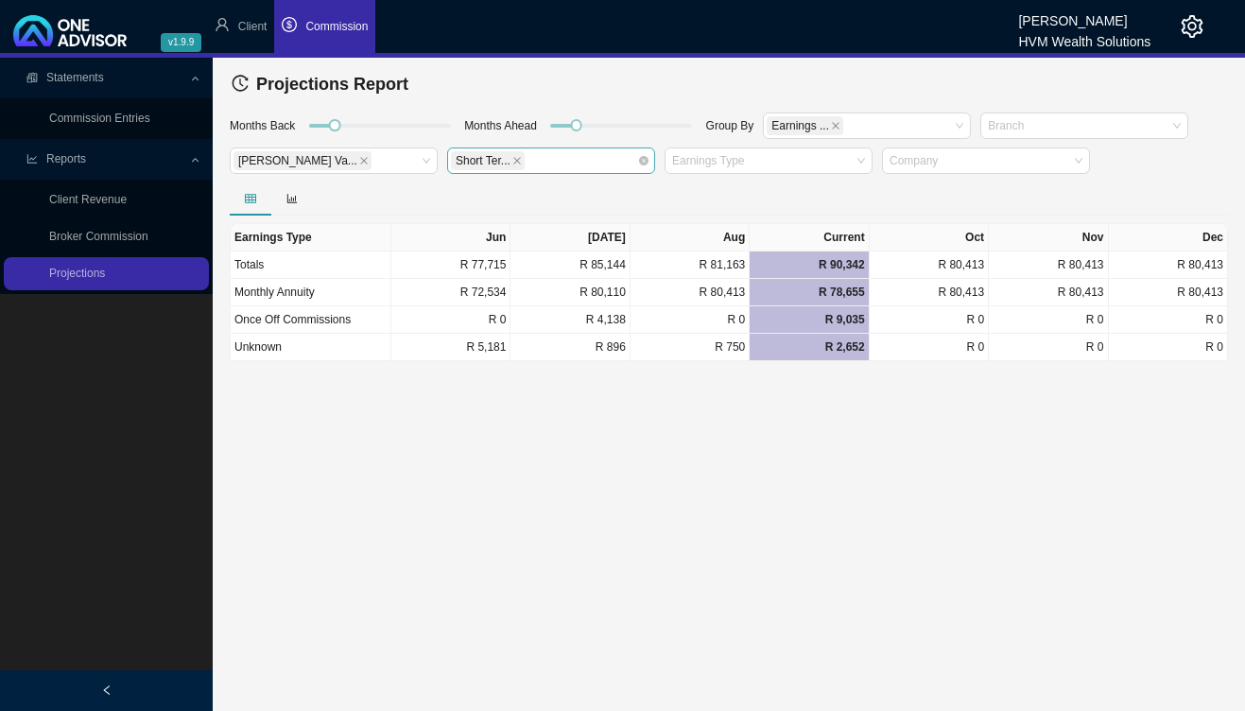
click at [726, 195] on div at bounding box center [729, 199] width 998 height 34
